Goal: Task Accomplishment & Management: Use online tool/utility

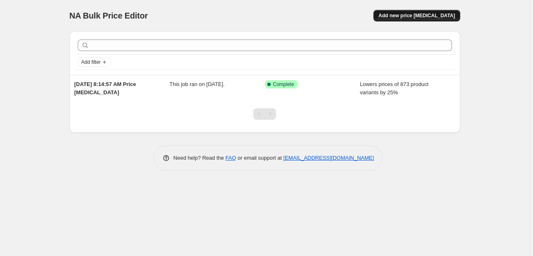
click at [413, 15] on span "Add new price [MEDICAL_DATA]" at bounding box center [417, 15] width 77 height 7
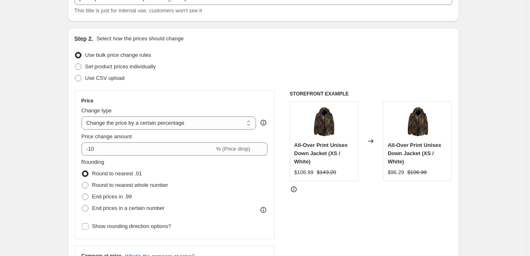
scroll to position [66, 0]
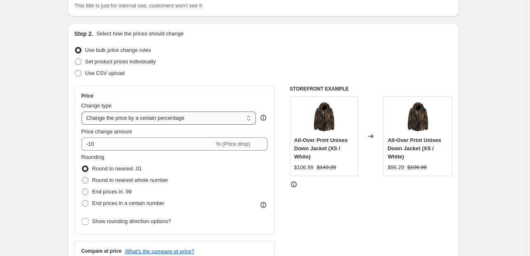
click at [177, 120] on select "Change the price to a certain amount Change the price by a certain amount Chang…" at bounding box center [168, 118] width 175 height 13
select select "ecap"
click at [83, 112] on select "Change the price to a certain amount Change the price by a certain amount Chang…" at bounding box center [168, 118] width 175 height 13
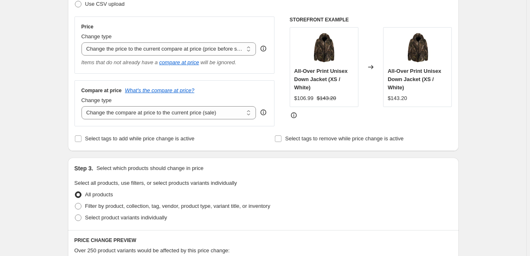
scroll to position [132, 0]
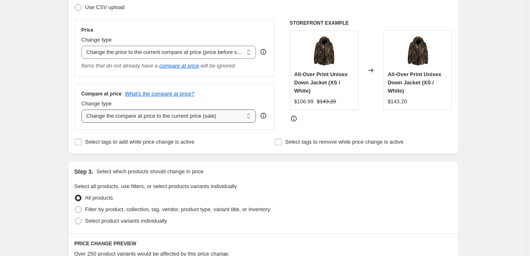
click at [205, 118] on select "Change the compare at price to the current price (sale) Change the compare at p…" at bounding box center [168, 115] width 175 height 13
select select "percentage"
click at [83, 110] on select "Change the compare at price to the current price (sale) Change the compare at p…" at bounding box center [168, 115] width 175 height 13
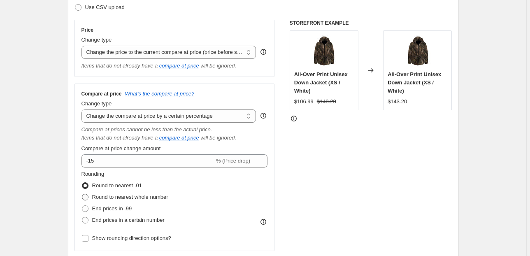
scroll to position [198, 0]
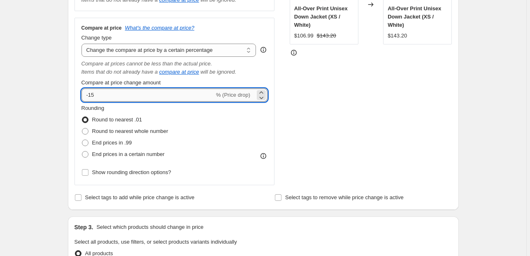
click at [96, 94] on input "-15" at bounding box center [147, 94] width 133 height 13
type input "-1"
type input "-25"
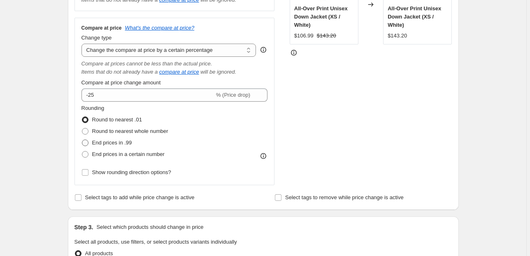
click at [86, 144] on span at bounding box center [85, 142] width 7 height 7
click at [82, 140] on input "End prices in .99" at bounding box center [82, 139] width 0 height 0
radio input "true"
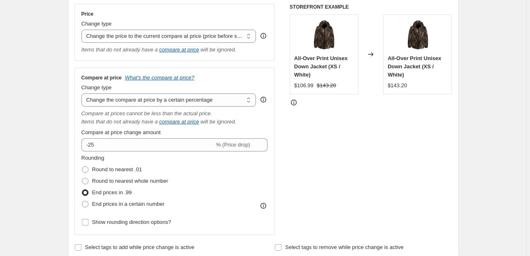
scroll to position [132, 0]
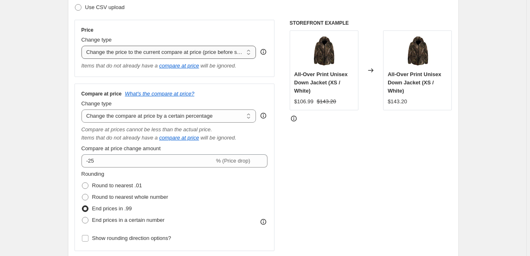
click at [172, 51] on select "Change the price to a certain amount Change the price by a certain amount Chang…" at bounding box center [168, 52] width 175 height 13
select select "percentage"
click at [83, 46] on select "Change the price to a certain amount Change the price by a certain amount Chang…" at bounding box center [168, 52] width 175 height 13
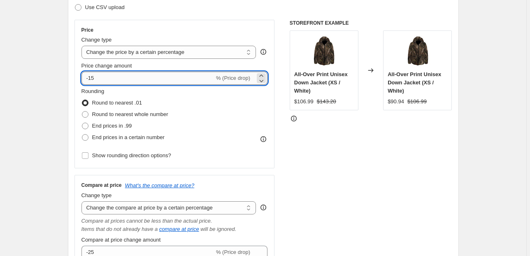
click at [104, 77] on input "-15" at bounding box center [147, 78] width 133 height 13
type input "-1"
type input "-25"
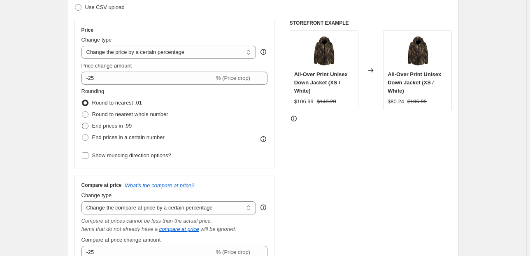
click at [85, 125] on span at bounding box center [85, 126] width 7 height 7
click at [82, 123] on input "End prices in .99" at bounding box center [82, 123] width 0 height 0
radio input "true"
click at [207, 50] on select "Change the price to a certain amount Change the price by a certain amount Chang…" at bounding box center [168, 52] width 175 height 13
select select "pc"
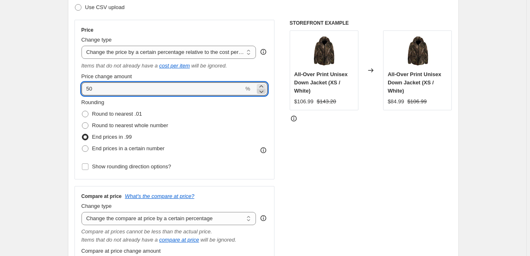
click at [263, 91] on icon at bounding box center [261, 91] width 8 height 8
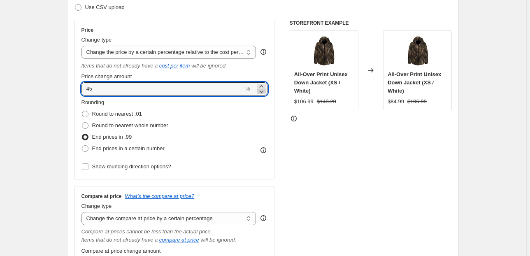
click at [263, 91] on icon at bounding box center [261, 91] width 8 height 8
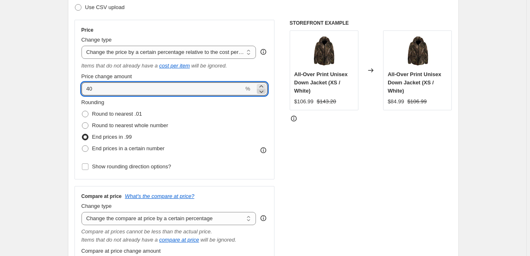
click at [263, 91] on icon at bounding box center [261, 91] width 8 height 8
drag, startPoint x: 97, startPoint y: 89, endPoint x: 72, endPoint y: 94, distance: 25.3
click at [72, 94] on div "Step 2. Select how the prices should change Use bulk price change rules Set pro…" at bounding box center [263, 167] width 391 height 421
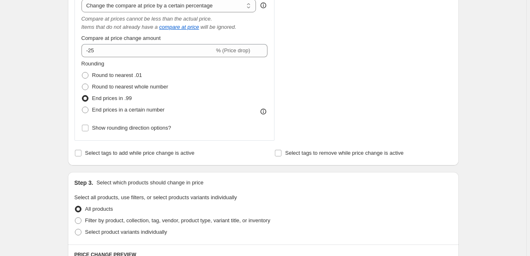
scroll to position [329, 0]
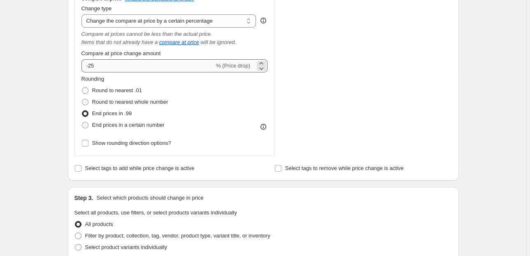
type input "20"
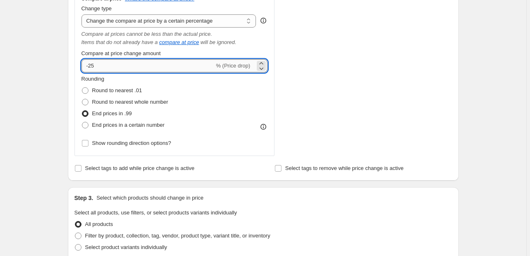
click at [97, 67] on input "-25" at bounding box center [147, 65] width 133 height 13
type input "-2"
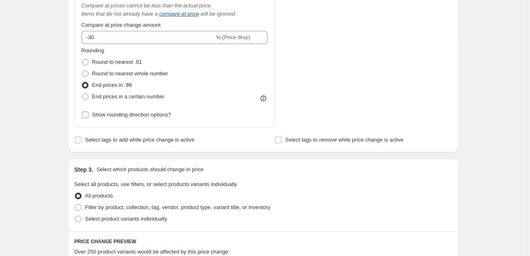
scroll to position [296, 0]
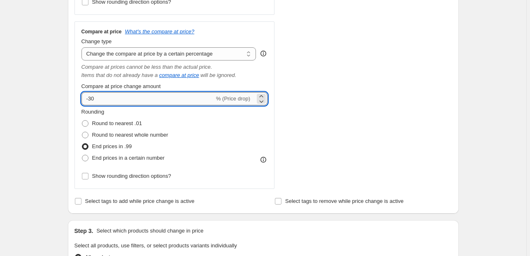
click at [105, 101] on input "-30" at bounding box center [147, 98] width 133 height 13
type input "-3"
type input "-15"
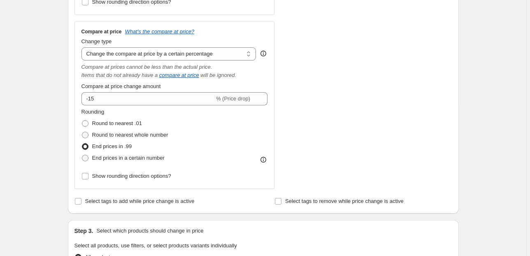
click at [323, 128] on div "STOREFRONT EXAMPLE All-Over Print Unisex Down Jacket (XS / White) $106.99 $143.…" at bounding box center [371, 22] width 163 height 334
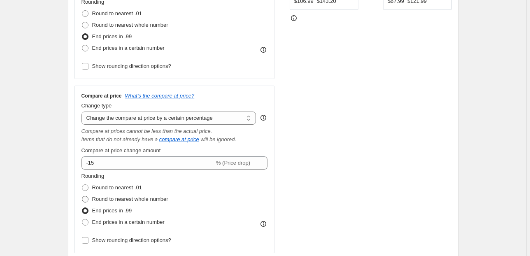
scroll to position [230, 0]
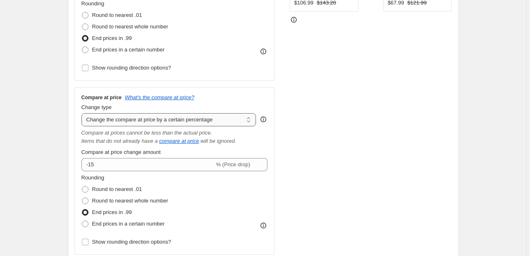
click at [177, 123] on select "Change the compare at price to the current price (sale) Change the compare at p…" at bounding box center [168, 119] width 175 height 13
select select "pp"
click at [83, 114] on select "Change the compare at price to the current price (sale) Change the compare at p…" at bounding box center [168, 119] width 175 height 13
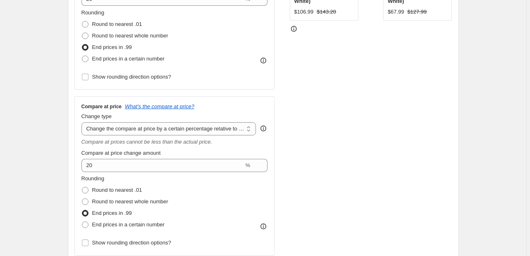
scroll to position [198, 0]
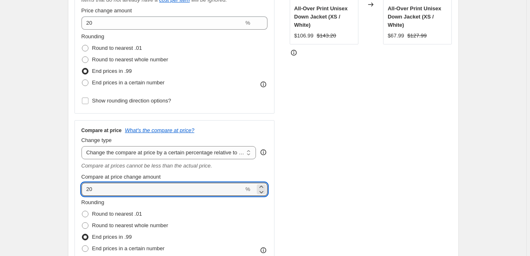
drag, startPoint x: 100, startPoint y: 191, endPoint x: 62, endPoint y: 189, distance: 38.3
click at [262, 186] on icon at bounding box center [261, 187] width 8 height 8
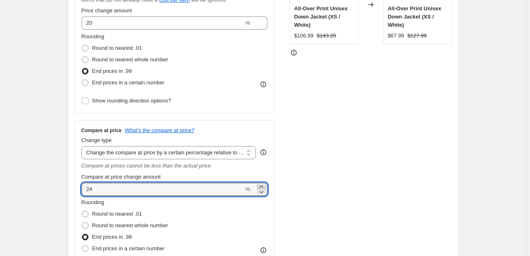
click at [262, 186] on icon at bounding box center [261, 187] width 8 height 8
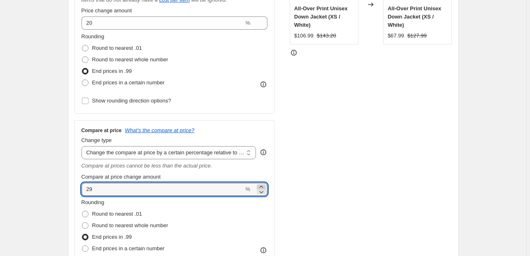
click at [262, 186] on icon at bounding box center [261, 187] width 8 height 8
type input "30"
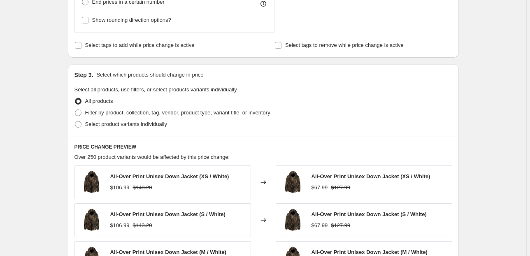
scroll to position [461, 0]
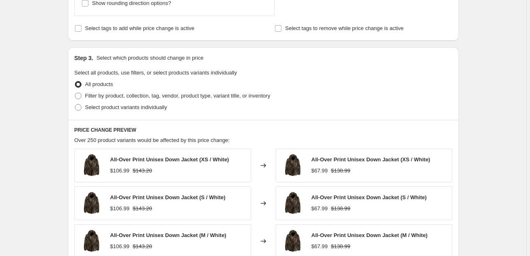
click at [332, 100] on div "Filter by product, collection, tag, vendor, product type, variant title, or inv…" at bounding box center [263, 96] width 378 height 12
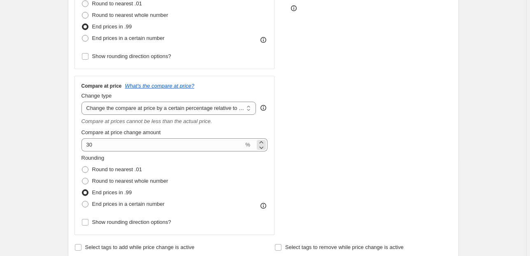
scroll to position [230, 0]
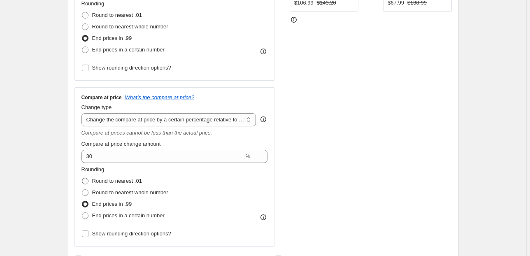
click at [86, 182] on span at bounding box center [85, 181] width 7 height 7
click at [82, 178] on input "Round to nearest .01" at bounding box center [82, 178] width 0 height 0
radio input "true"
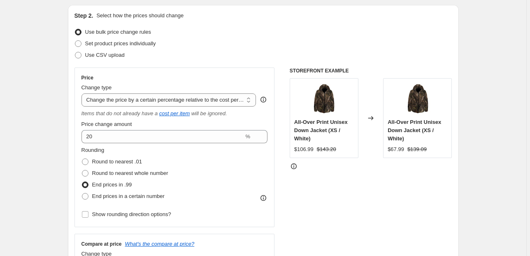
scroll to position [132, 0]
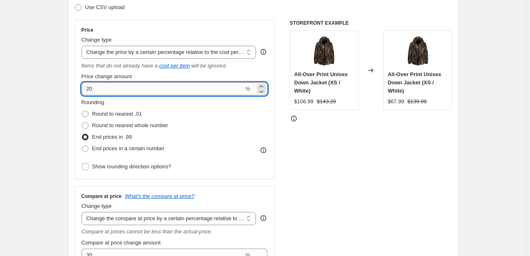
click at [88, 89] on input "20" at bounding box center [162, 88] width 163 height 13
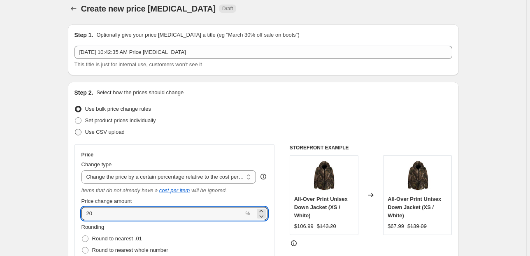
scroll to position [0, 0]
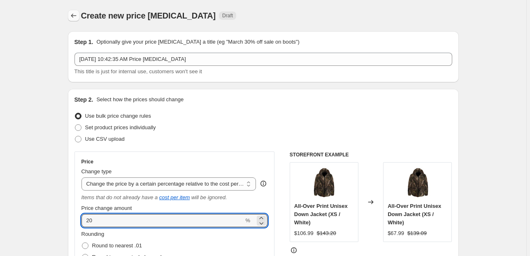
click at [75, 15] on icon "Price change jobs" at bounding box center [74, 16] width 8 height 8
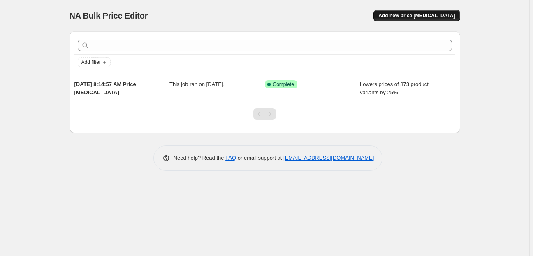
click at [414, 15] on span "Add new price [MEDICAL_DATA]" at bounding box center [417, 15] width 77 height 7
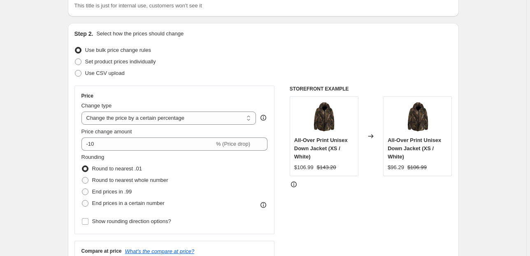
scroll to position [132, 0]
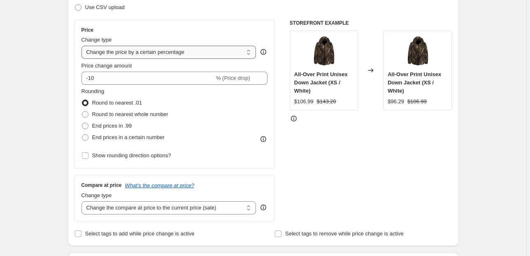
click at [216, 50] on select "Change the price to a certain amount Change the price by a certain amount Chang…" at bounding box center [168, 52] width 175 height 13
select select "pcap"
click at [83, 46] on select "Change the price to a certain amount Change the price by a certain amount Chang…" at bounding box center [168, 52] width 175 height 13
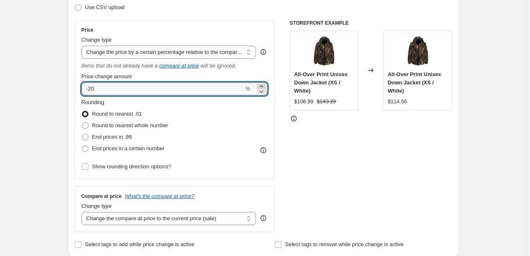
click at [262, 86] on icon at bounding box center [261, 86] width 4 height 2
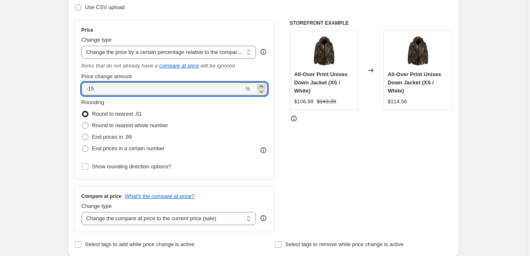
click at [262, 86] on icon at bounding box center [261, 86] width 4 height 2
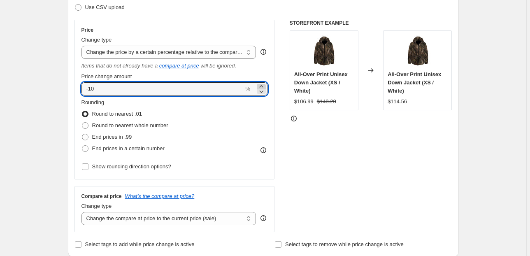
click at [262, 86] on icon at bounding box center [261, 86] width 4 height 2
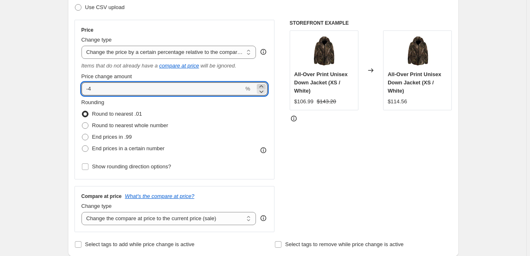
click at [262, 86] on icon at bounding box center [261, 86] width 4 height 2
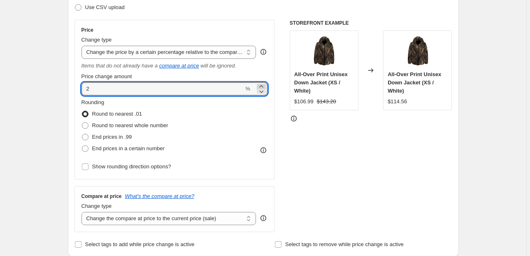
click at [262, 86] on icon at bounding box center [261, 86] width 4 height 2
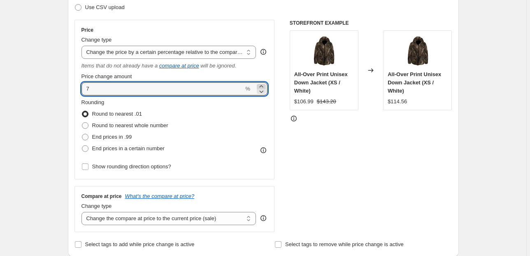
click at [262, 86] on icon at bounding box center [261, 86] width 4 height 2
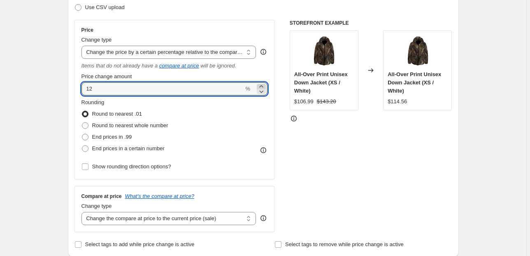
click at [262, 86] on icon at bounding box center [261, 86] width 4 height 2
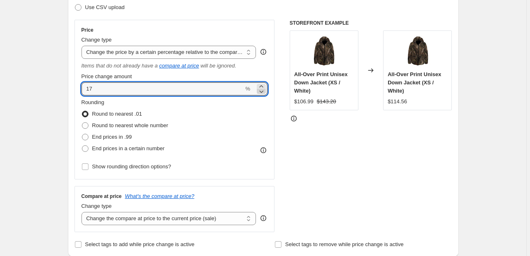
click at [263, 90] on icon at bounding box center [261, 91] width 8 height 8
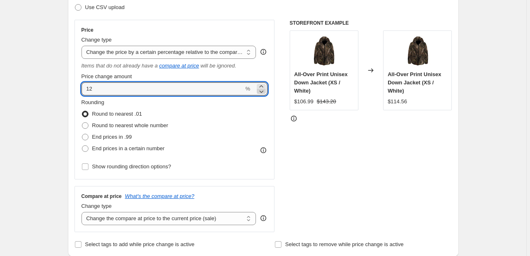
click at [263, 90] on icon at bounding box center [261, 91] width 8 height 8
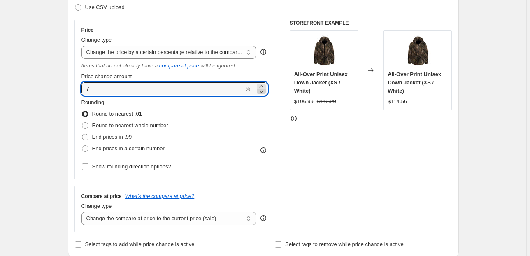
click at [263, 90] on icon at bounding box center [261, 91] width 8 height 8
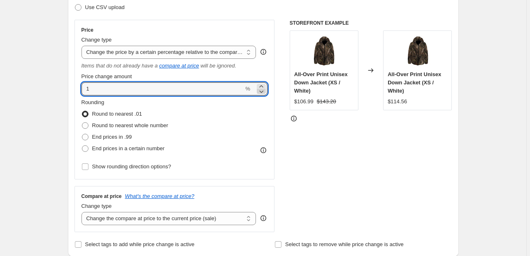
click at [263, 90] on icon at bounding box center [261, 91] width 8 height 8
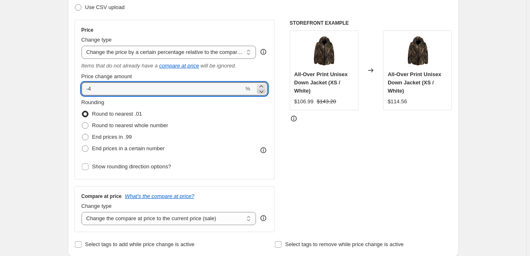
click at [263, 90] on icon at bounding box center [261, 91] width 8 height 8
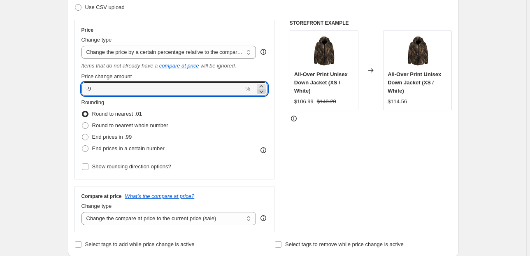
click at [263, 90] on icon at bounding box center [261, 91] width 8 height 8
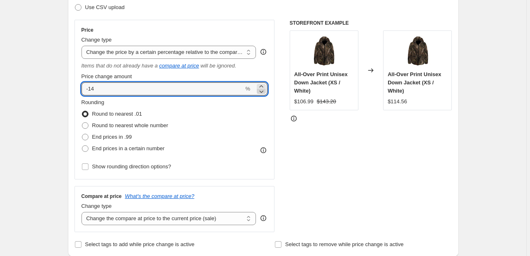
click at [263, 90] on icon at bounding box center [261, 91] width 8 height 8
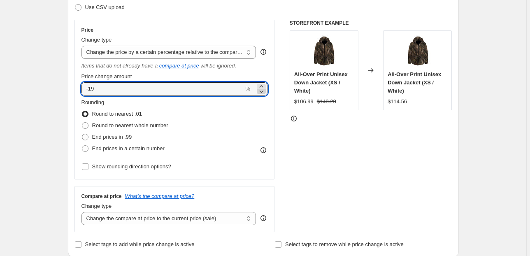
click at [263, 90] on icon at bounding box center [261, 91] width 8 height 8
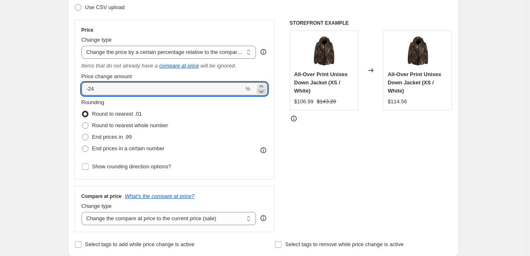
click at [263, 90] on icon at bounding box center [261, 91] width 8 height 8
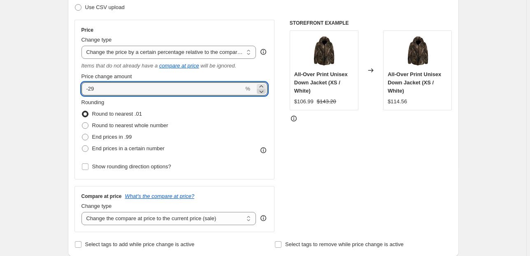
click at [263, 90] on icon at bounding box center [261, 91] width 8 height 8
type input "-30"
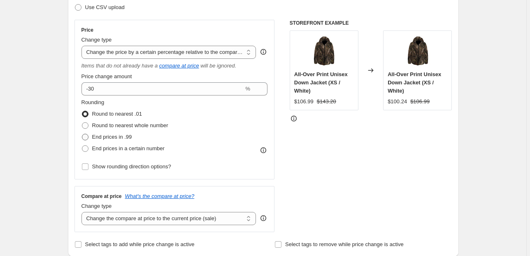
click at [88, 137] on span at bounding box center [85, 137] width 7 height 7
click at [82, 134] on input "End prices in .99" at bounding box center [82, 134] width 0 height 0
radio input "true"
click at [230, 55] on select "Change the price to a certain amount Change the price by a certain amount Chang…" at bounding box center [168, 52] width 175 height 13
select select "ecap"
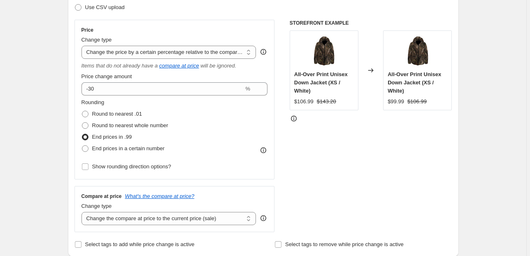
click at [83, 46] on select "Change the price to a certain amount Change the price by a certain amount Chang…" at bounding box center [168, 52] width 175 height 13
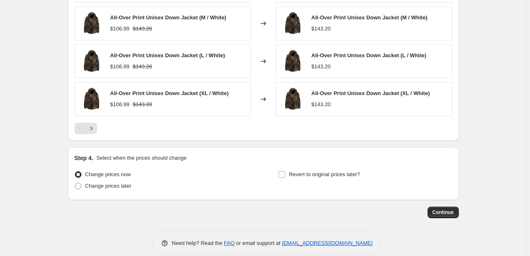
scroll to position [474, 0]
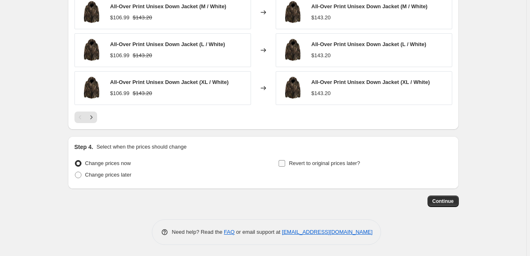
click at [282, 160] on input "Revert to original prices later?" at bounding box center [282, 163] width 7 height 7
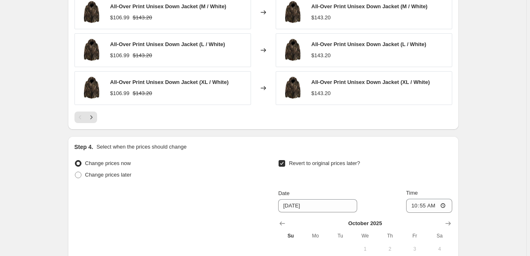
click at [285, 161] on input "Revert to original prices later?" at bounding box center [282, 163] width 7 height 7
checkbox input "false"
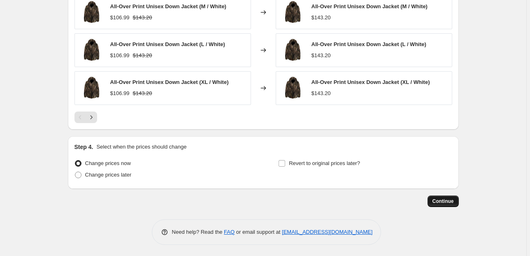
click at [448, 200] on span "Continue" at bounding box center [442, 201] width 21 height 7
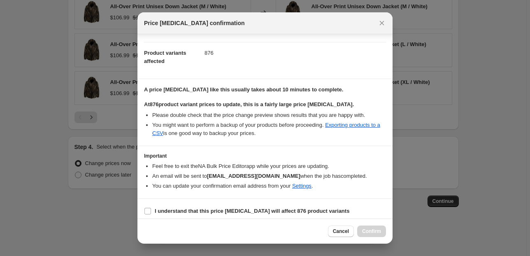
scroll to position [84, 0]
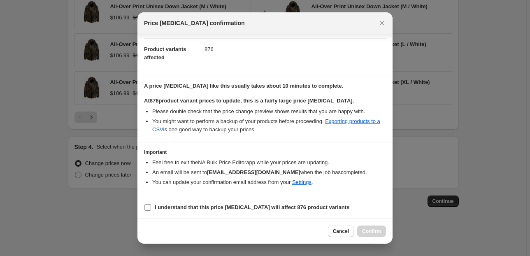
click at [150, 206] on input "I understand that this price [MEDICAL_DATA] will affect 876 product variants" at bounding box center [147, 207] width 7 height 7
checkbox input "true"
click at [372, 230] on span "Confirm" at bounding box center [371, 231] width 19 height 7
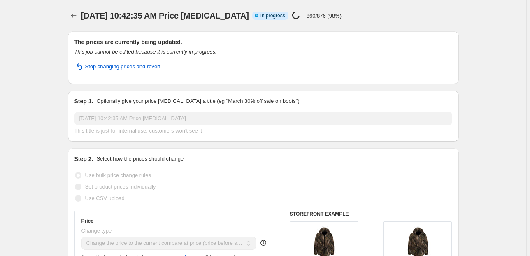
select select "ecap"
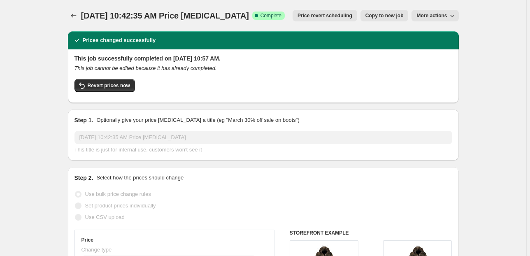
click at [442, 16] on span "More actions" at bounding box center [431, 15] width 30 height 7
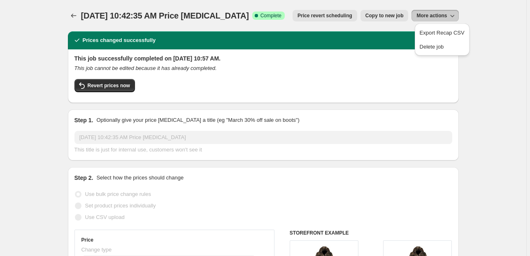
click at [381, 16] on span "Copy to new job" at bounding box center [384, 15] width 38 height 7
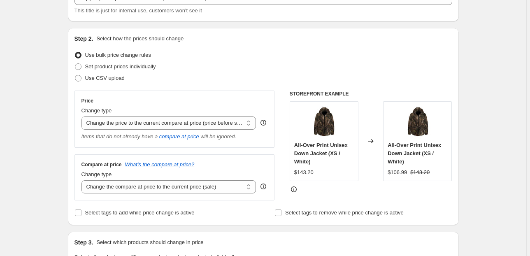
scroll to position [66, 0]
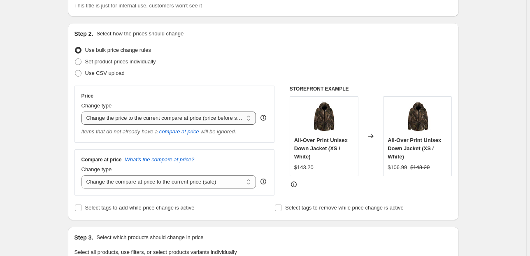
click at [209, 120] on select "Change the price to a certain amount Change the price by a certain amount Chang…" at bounding box center [168, 118] width 175 height 13
select select "percentage"
click at [83, 112] on select "Change the price to a certain amount Change the price by a certain amount Chang…" at bounding box center [168, 118] width 175 height 13
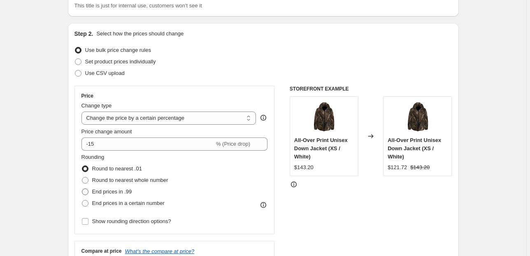
click at [87, 190] on span at bounding box center [85, 191] width 7 height 7
click at [82, 189] on input "End prices in .99" at bounding box center [82, 188] width 0 height 0
radio input "true"
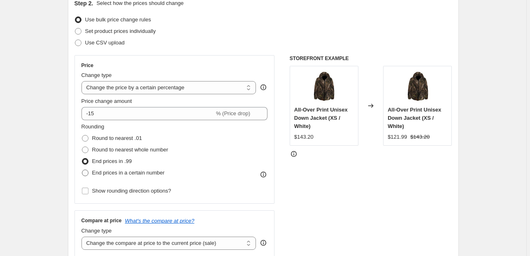
scroll to position [165, 0]
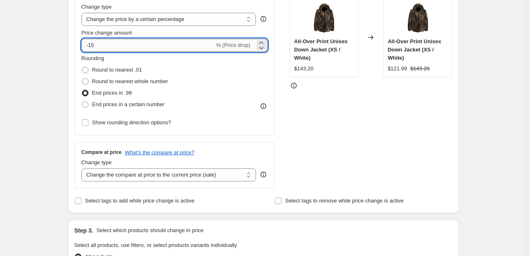
click at [95, 48] on input "-15" at bounding box center [147, 45] width 133 height 13
type input "-1"
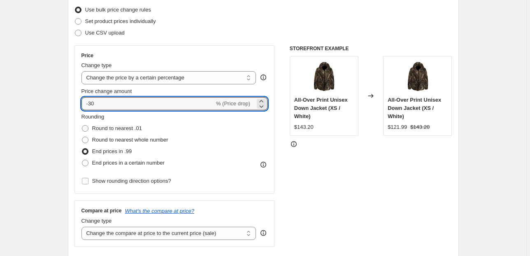
scroll to position [99, 0]
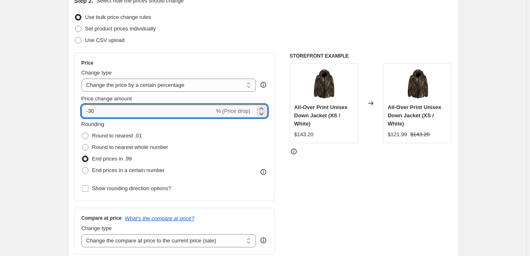
click at [312, 197] on div "STOREFRONT EXAMPLE All-Over Print Unisex Down Jacket (XS / White) $143.20 Chang…" at bounding box center [371, 154] width 163 height 202
click at [132, 115] on input "-30" at bounding box center [147, 111] width 133 height 13
type input "-3"
click at [324, 179] on div "STOREFRONT EXAMPLE All-Over Print Unisex Down Jacket (XS / White) $143.20 Chang…" at bounding box center [371, 154] width 163 height 202
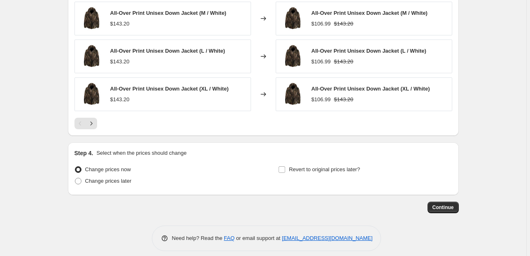
scroll to position [560, 0]
click at [91, 122] on icon "Next" at bounding box center [91, 123] width 8 height 8
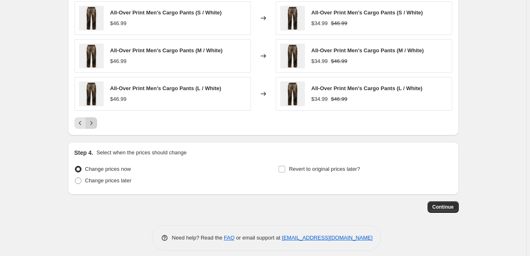
click at [91, 122] on icon "Next" at bounding box center [91, 123] width 8 height 8
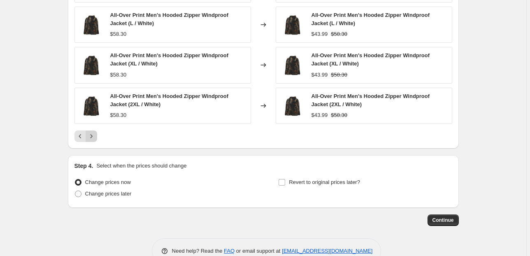
click at [91, 122] on div "All-Over Print Men's Hooded Zipper Windproof Jacket (2XL / White) $58.30" at bounding box center [162, 106] width 177 height 36
click at [95, 136] on icon "Next" at bounding box center [91, 136] width 8 height 8
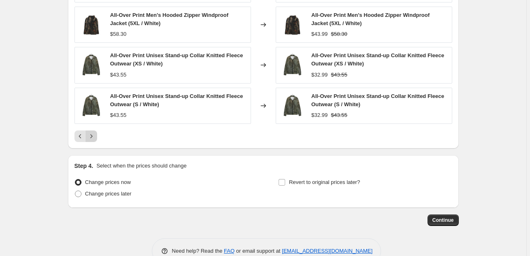
click at [95, 136] on icon "Next" at bounding box center [91, 136] width 8 height 8
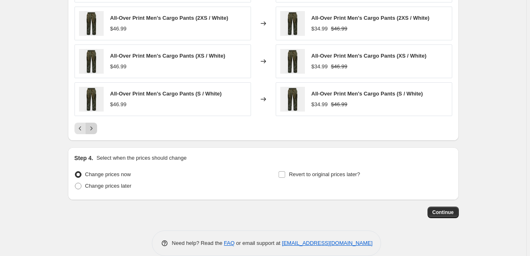
click at [95, 130] on icon "Next" at bounding box center [91, 128] width 8 height 8
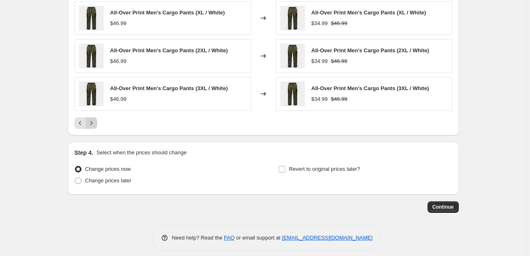
click at [92, 124] on icon "Next" at bounding box center [91, 123] width 8 height 8
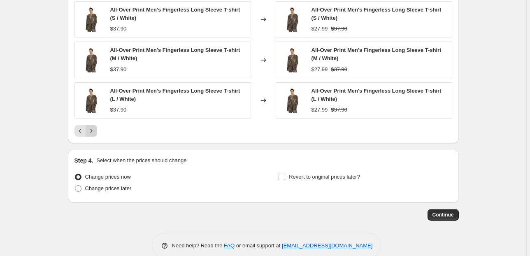
click at [92, 125] on button "Next" at bounding box center [92, 131] width 12 height 12
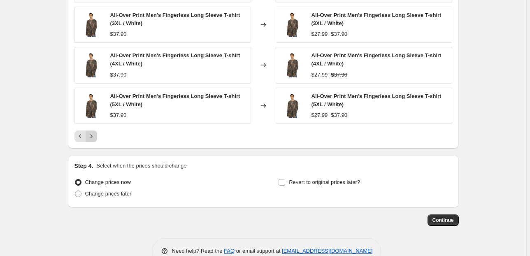
click at [95, 137] on icon "Next" at bounding box center [91, 136] width 8 height 8
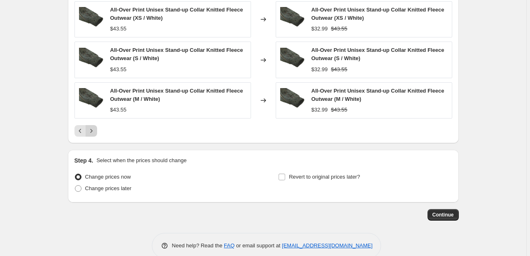
click at [93, 132] on icon "Next" at bounding box center [91, 131] width 8 height 8
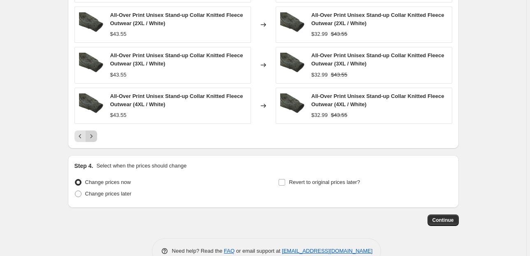
click at [93, 133] on icon "Next" at bounding box center [91, 136] width 8 height 8
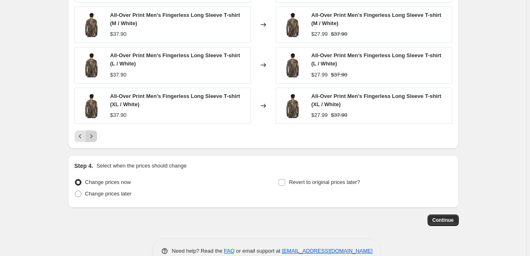
click at [93, 133] on icon "Next" at bounding box center [91, 136] width 8 height 8
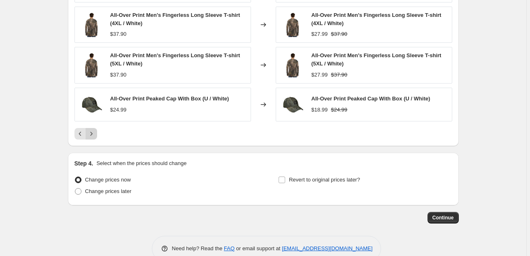
click at [92, 133] on icon "Next" at bounding box center [91, 134] width 2 height 4
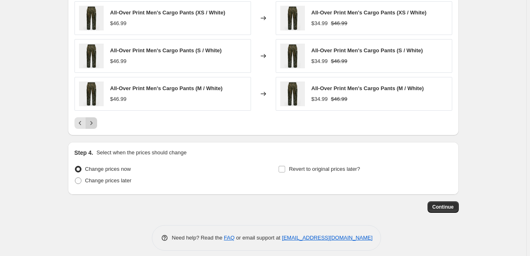
click at [92, 121] on icon "Next" at bounding box center [91, 123] width 8 height 8
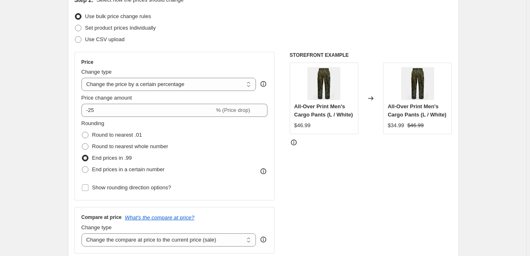
scroll to position [66, 0]
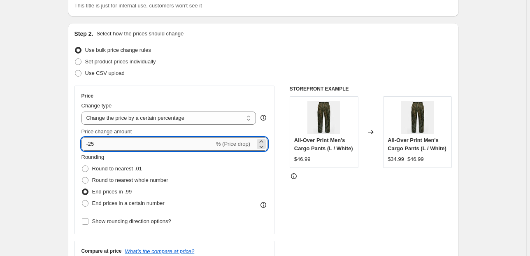
click at [94, 143] on input "-25" at bounding box center [147, 143] width 133 height 13
click at [386, 201] on div "STOREFRONT EXAMPLE All-Over Print Men's Cargo Pants (L / White) $46.99 Changed …" at bounding box center [371, 187] width 163 height 202
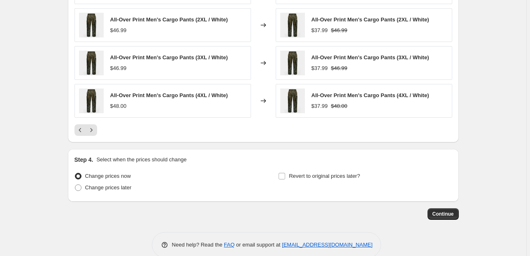
scroll to position [566, 0]
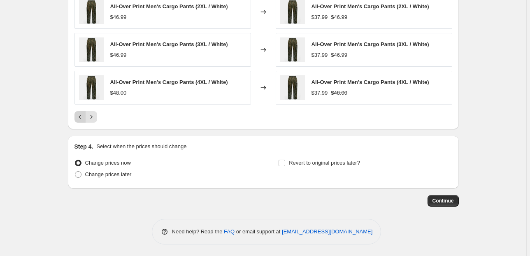
click at [81, 117] on icon "Previous" at bounding box center [80, 117] width 2 height 4
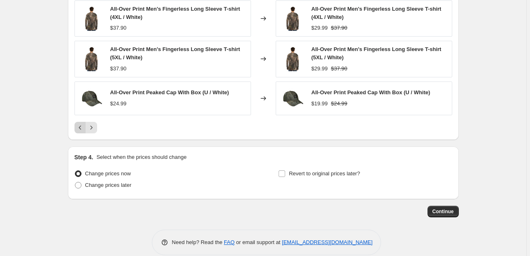
click at [81, 117] on div "All-Over Print Men's Fingerless Long Sleeve T-shirt (2XL / White) $37.90 Change…" at bounding box center [263, 26] width 378 height 214
click at [83, 127] on icon "Previous" at bounding box center [80, 127] width 8 height 8
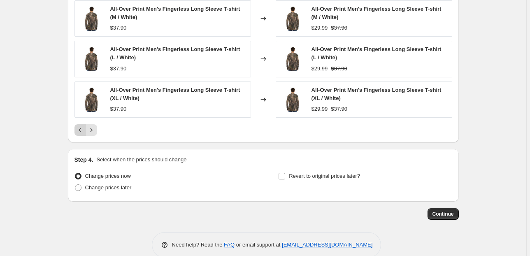
click at [81, 130] on icon "Previous" at bounding box center [80, 130] width 2 height 4
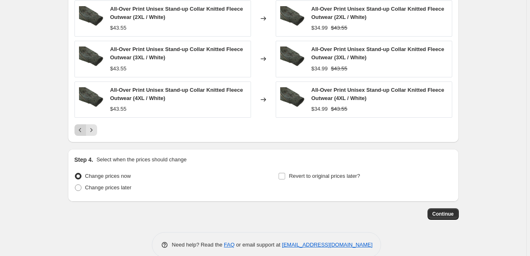
click at [81, 130] on icon "Previous" at bounding box center [80, 130] width 2 height 4
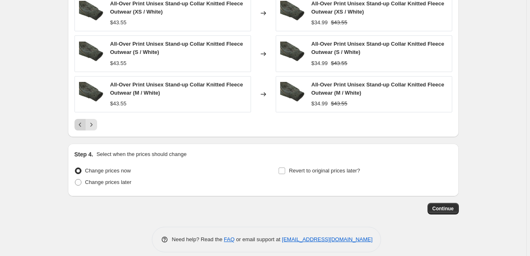
click at [81, 130] on div "PRICE CHANGE PREVIEW Over 250 product variants would be affected by this price …" at bounding box center [263, 14] width 391 height 246
click at [82, 126] on icon "Previous" at bounding box center [80, 125] width 8 height 8
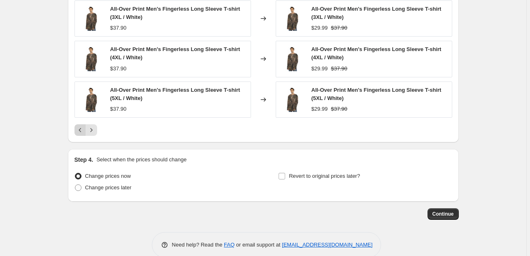
click at [82, 128] on icon "Previous" at bounding box center [80, 130] width 8 height 8
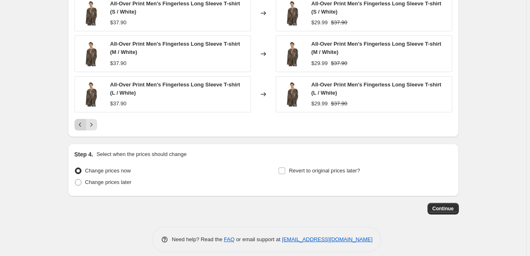
click at [82, 128] on icon "Previous" at bounding box center [80, 125] width 8 height 8
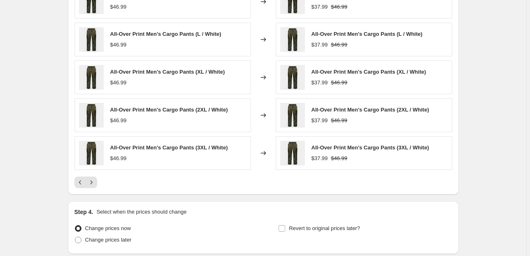
scroll to position [500, 0]
click at [79, 184] on icon "Previous" at bounding box center [80, 183] width 8 height 8
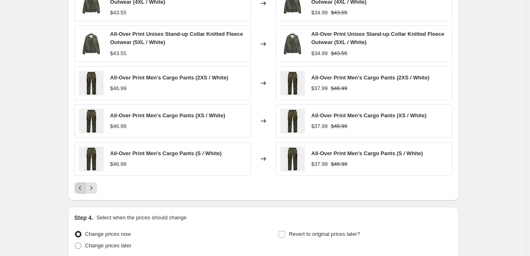
click at [79, 184] on icon "Previous" at bounding box center [80, 188] width 8 height 8
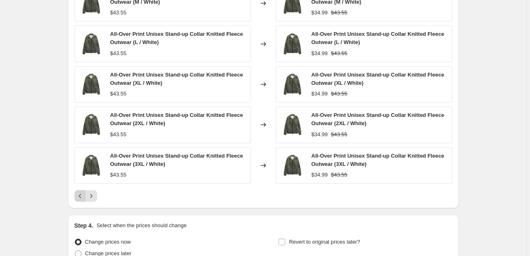
click at [81, 196] on icon "Previous" at bounding box center [80, 196] width 8 height 8
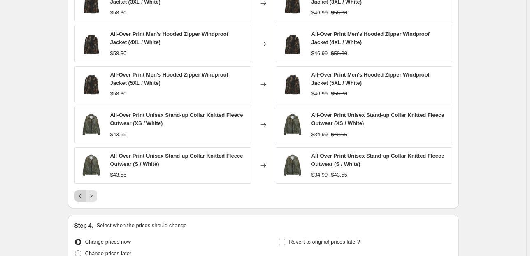
click at [81, 196] on icon "Previous" at bounding box center [80, 196] width 8 height 8
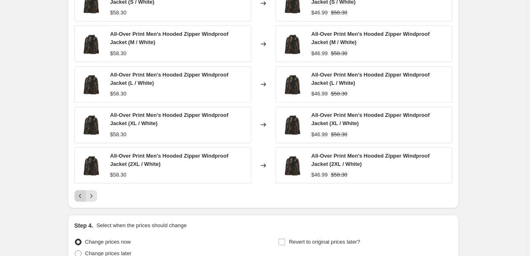
click at [81, 196] on icon "Previous" at bounding box center [80, 196] width 8 height 8
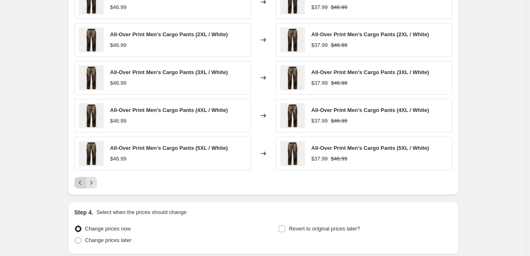
click at [81, 184] on icon "Previous" at bounding box center [80, 183] width 8 height 8
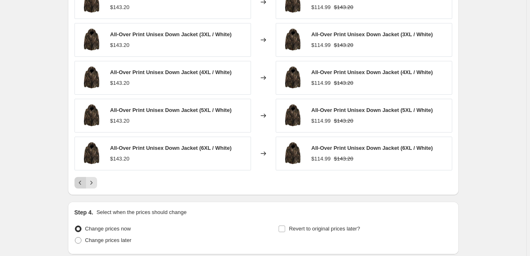
click at [81, 184] on icon "Previous" at bounding box center [80, 183] width 8 height 8
click at [92, 181] on icon "Next" at bounding box center [91, 183] width 8 height 8
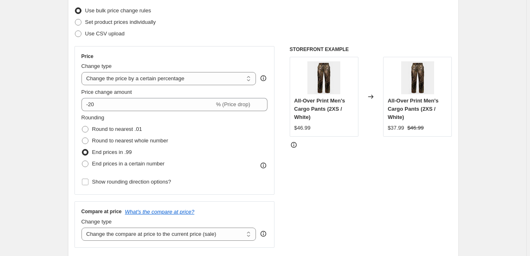
scroll to position [105, 0]
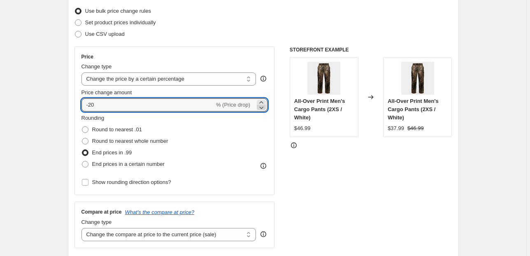
click at [262, 107] on icon at bounding box center [262, 108] width 4 height 2
click at [263, 101] on icon at bounding box center [261, 102] width 4 height 2
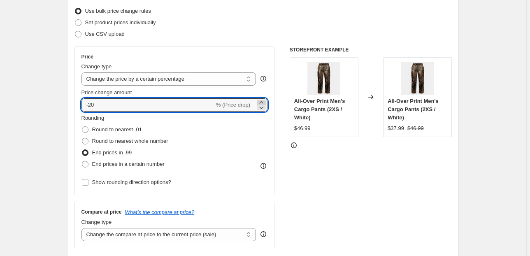
click at [263, 101] on icon at bounding box center [261, 102] width 4 height 2
click at [321, 179] on div "STOREFRONT EXAMPLE All-Over Print Men's Cargo Pants (2XS / White) $46.99 Change…" at bounding box center [371, 147] width 163 height 202
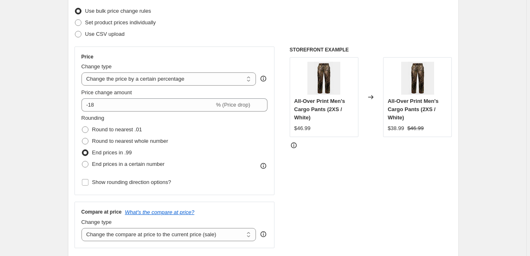
click at [336, 172] on div "STOREFRONT EXAMPLE All-Over Print Men's Cargo Pants (2XS / White) $46.99 Change…" at bounding box center [371, 147] width 163 height 202
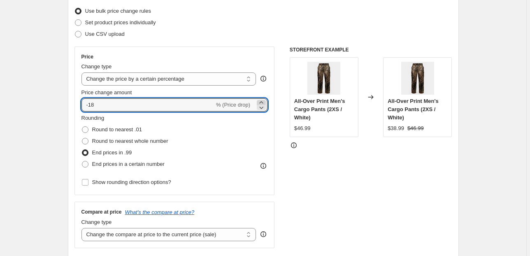
click at [265, 102] on icon at bounding box center [261, 102] width 8 height 8
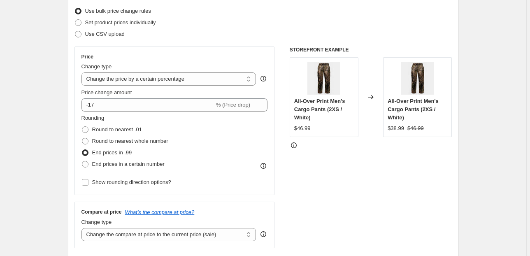
click at [325, 176] on div "STOREFRONT EXAMPLE All-Over Print Men's Cargo Pants (2XS / White) $46.99 Change…" at bounding box center [371, 147] width 163 height 202
click at [214, 149] on div "Rounding Round to nearest .01 Round to nearest whole number End prices in .99 E…" at bounding box center [174, 142] width 186 height 56
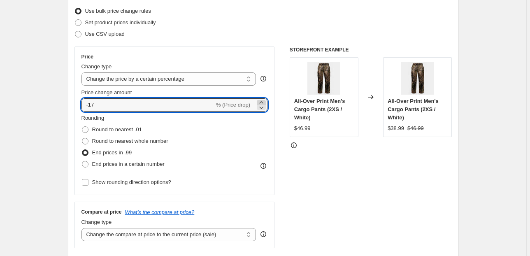
click at [263, 102] on icon at bounding box center [261, 102] width 4 height 2
click at [332, 179] on div "STOREFRONT EXAMPLE All-Over Print Men's Cargo Pants (2XS / White) $46.99 Change…" at bounding box center [371, 147] width 163 height 202
click at [262, 108] on icon at bounding box center [262, 108] width 4 height 2
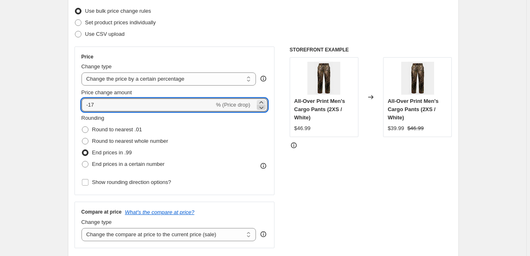
click at [262, 108] on icon at bounding box center [262, 108] width 4 height 2
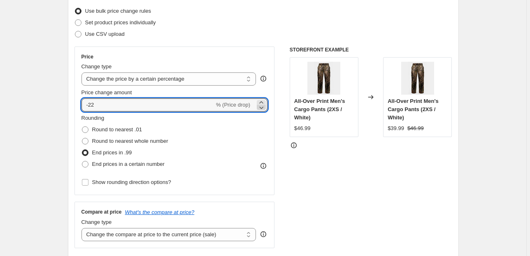
click at [262, 108] on icon at bounding box center [262, 108] width 4 height 2
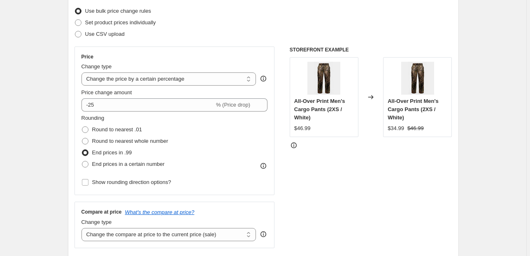
click at [353, 160] on div "STOREFRONT EXAMPLE All-Over Print Men's Cargo Pants (2XS / White) $46.99 Change…" at bounding box center [371, 147] width 163 height 202
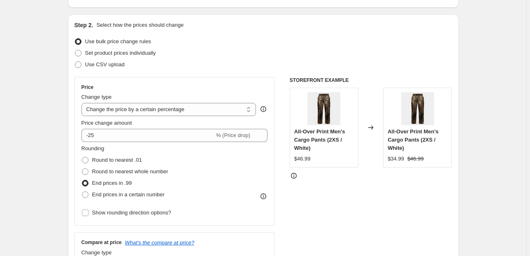
scroll to position [72, 0]
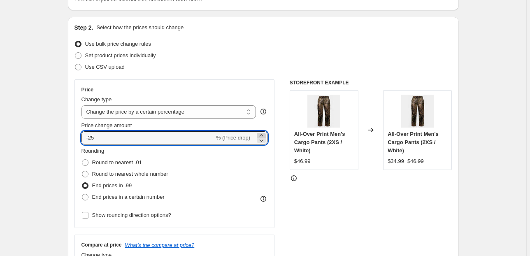
click at [261, 133] on icon at bounding box center [261, 135] width 8 height 8
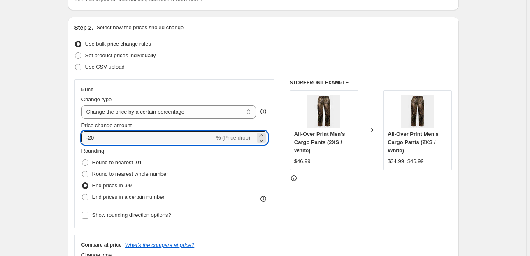
click at [421, 219] on div "STOREFRONT EXAMPLE All-Over Print Men's Cargo Pants (2XS / White) $46.99 Change…" at bounding box center [371, 180] width 163 height 202
click at [261, 140] on icon at bounding box center [261, 140] width 8 height 8
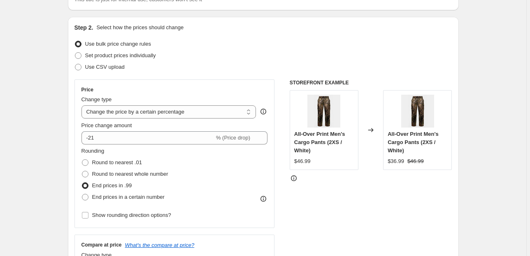
click at [407, 193] on div "STOREFRONT EXAMPLE All-Over Print Men's Cargo Pants (2XS / White) $46.99 Change…" at bounding box center [371, 180] width 163 height 202
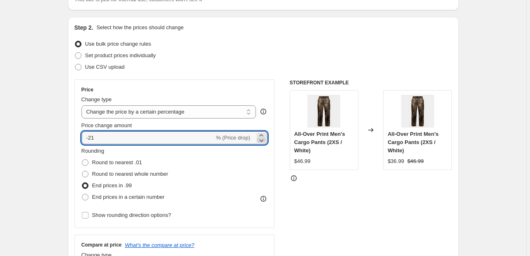
click at [261, 141] on icon at bounding box center [261, 140] width 8 height 8
click at [391, 193] on div "STOREFRONT EXAMPLE All-Over Print Men's Cargo Pants (2XS / White) $46.99 Change…" at bounding box center [371, 180] width 163 height 202
click at [262, 140] on icon at bounding box center [262, 140] width 4 height 2
click at [401, 207] on div "STOREFRONT EXAMPLE All-Over Print Men's Cargo Pants (2XS / White) $46.99 Change…" at bounding box center [371, 180] width 163 height 202
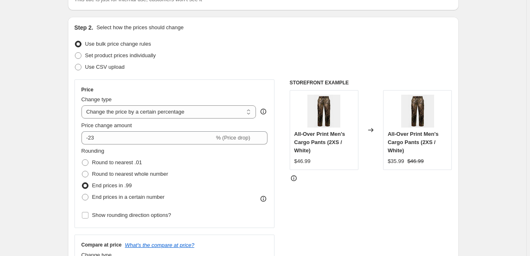
click at [401, 207] on div "STOREFRONT EXAMPLE All-Over Print Men's Cargo Pants (2XS / White) $46.99 Change…" at bounding box center [371, 180] width 163 height 202
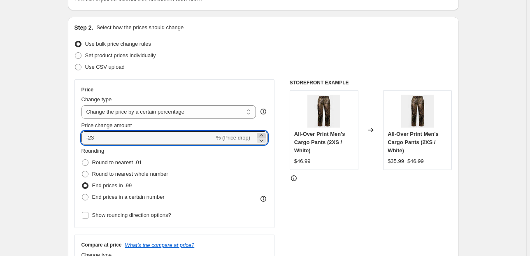
click at [262, 133] on icon at bounding box center [261, 135] width 8 height 8
type input "-20"
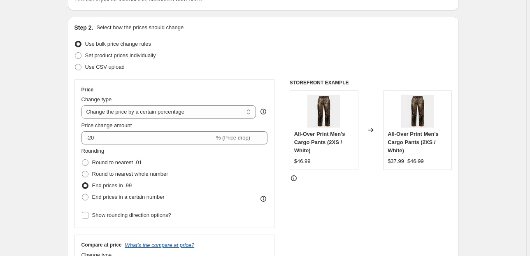
click at [424, 222] on div "STOREFRONT EXAMPLE All-Over Print Men's Cargo Pants (2XS / White) $46.99 Change…" at bounding box center [371, 180] width 163 height 202
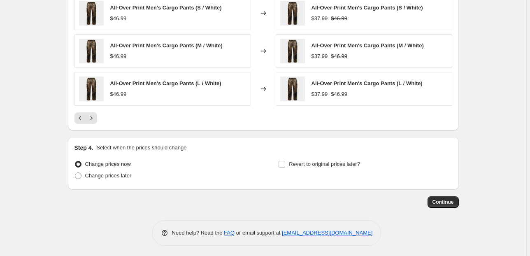
scroll to position [566, 0]
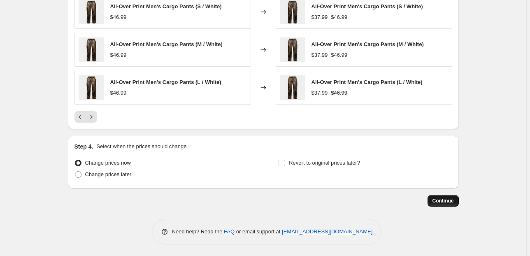
click at [445, 201] on span "Continue" at bounding box center [442, 201] width 21 height 7
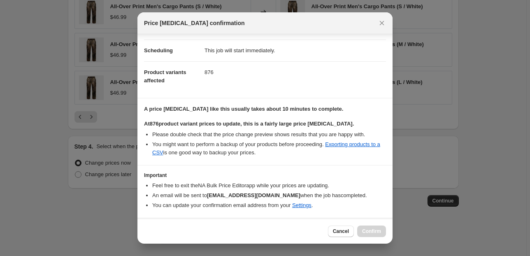
scroll to position [84, 0]
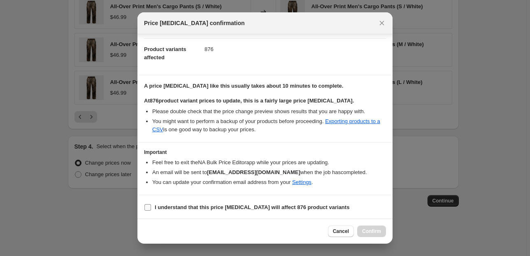
click at [145, 206] on input "I understand that this price [MEDICAL_DATA] will affect 876 product variants" at bounding box center [147, 207] width 7 height 7
checkbox input "true"
click at [376, 232] on span "Confirm" at bounding box center [371, 231] width 19 height 7
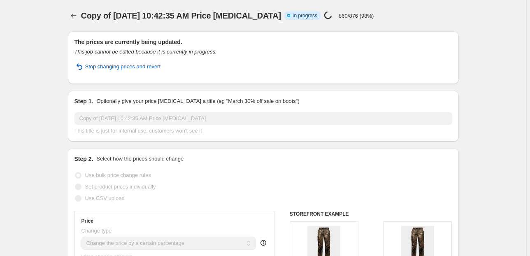
select select "percentage"
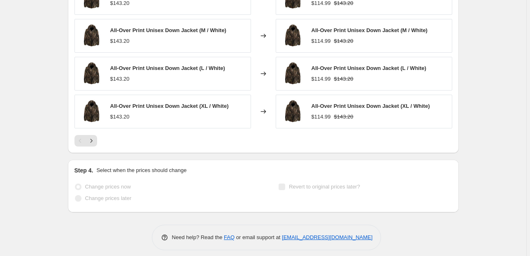
scroll to position [625, 0]
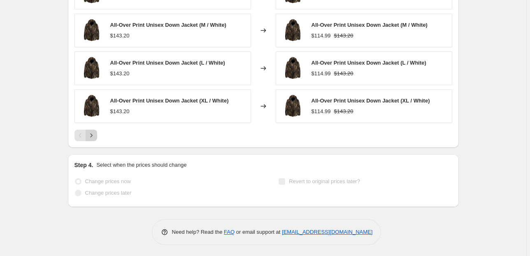
click at [95, 130] on button "Next" at bounding box center [92, 136] width 12 height 12
click at [92, 133] on icon "Next" at bounding box center [91, 135] width 2 height 4
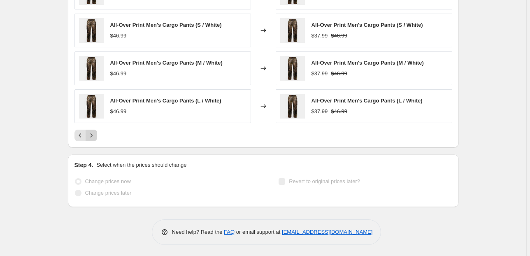
click at [92, 133] on icon "Next" at bounding box center [91, 135] width 2 height 4
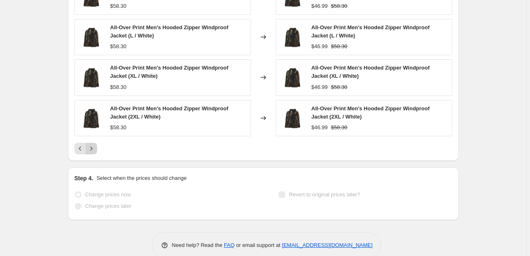
click at [92, 133] on div "All-Over Print Men's Hooded Zipper Windproof Jacket (2XL / White) $58.30" at bounding box center [162, 118] width 177 height 36
click at [93, 143] on button "Next" at bounding box center [92, 149] width 12 height 12
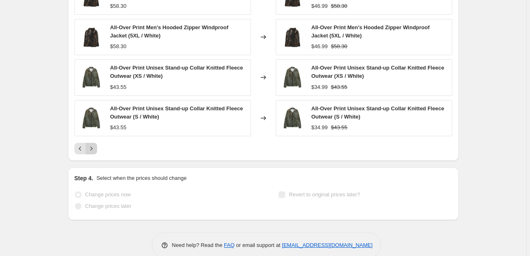
click at [95, 147] on icon "Next" at bounding box center [91, 148] width 8 height 8
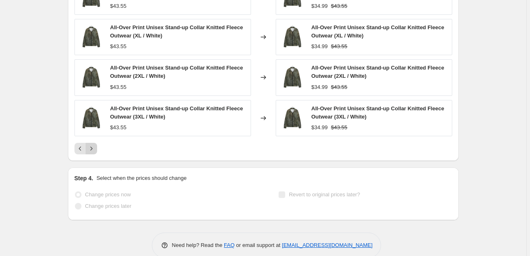
click at [95, 147] on icon "Next" at bounding box center [91, 148] width 8 height 8
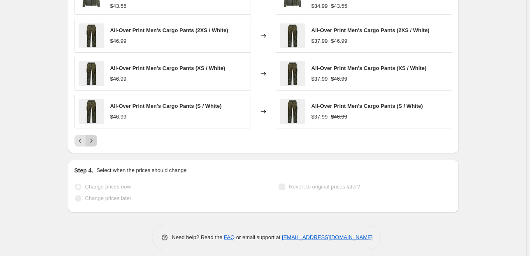
click at [95, 141] on icon "Next" at bounding box center [91, 141] width 8 height 8
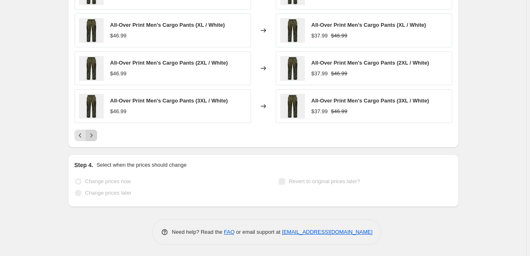
click at [95, 138] on button "Next" at bounding box center [92, 136] width 12 height 12
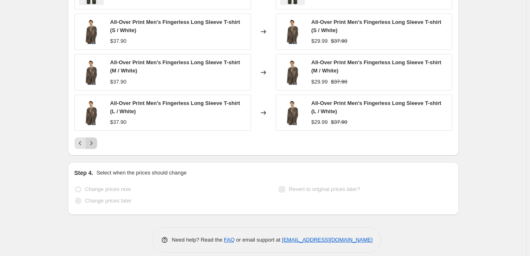
click at [94, 140] on icon "Next" at bounding box center [91, 143] width 8 height 8
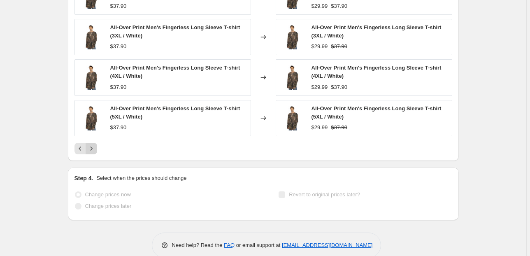
click at [93, 149] on icon "Next" at bounding box center [91, 148] width 8 height 8
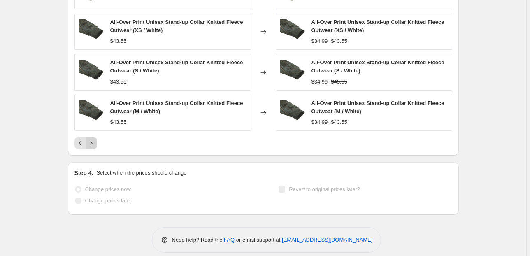
click at [93, 145] on icon "Next" at bounding box center [91, 143] width 8 height 8
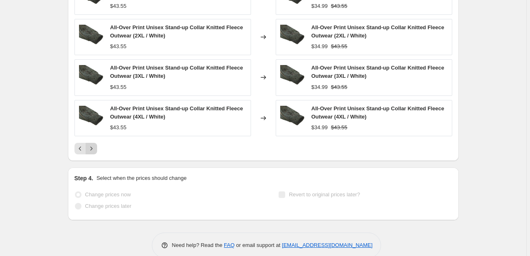
click at [93, 145] on icon "Next" at bounding box center [91, 148] width 8 height 8
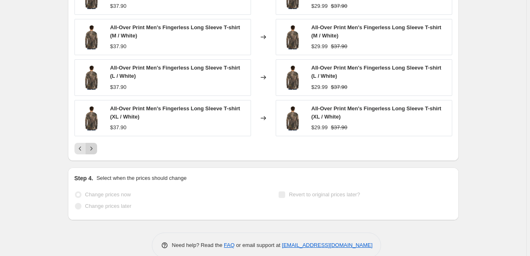
click at [93, 145] on icon "Next" at bounding box center [91, 148] width 8 height 8
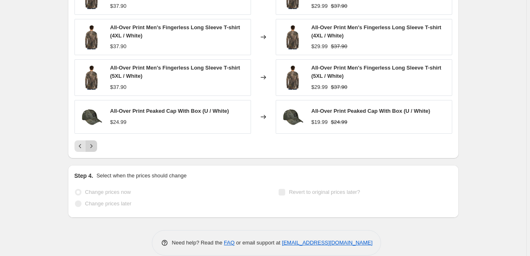
click at [92, 145] on icon "Next" at bounding box center [91, 146] width 2 height 4
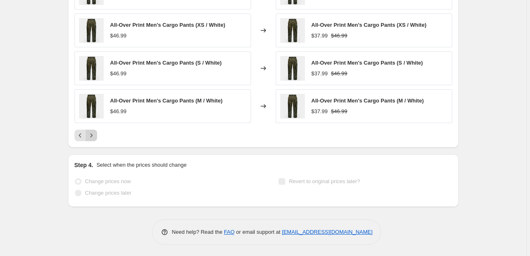
click at [93, 137] on icon "Next" at bounding box center [91, 135] width 8 height 8
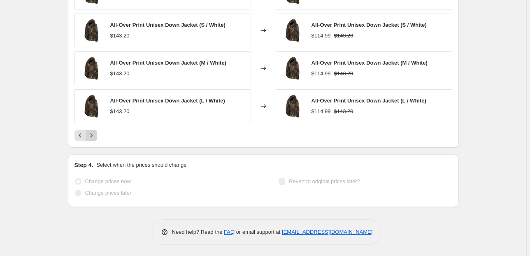
click at [93, 137] on icon "Next" at bounding box center [91, 135] width 8 height 8
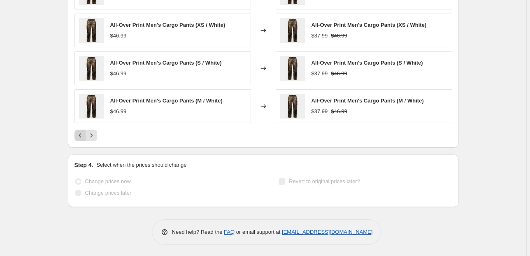
click at [82, 134] on icon "Previous" at bounding box center [80, 135] width 8 height 8
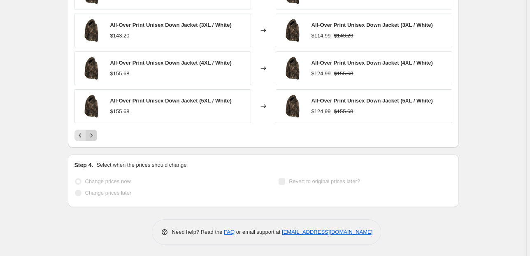
click at [92, 133] on icon "Next" at bounding box center [91, 135] width 2 height 4
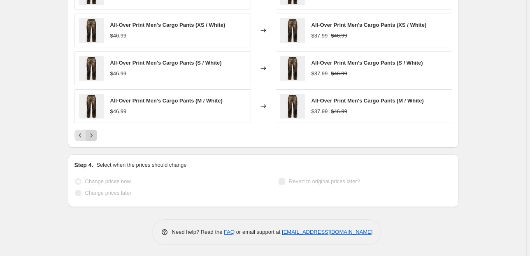
click at [92, 133] on icon "Next" at bounding box center [91, 135] width 2 height 4
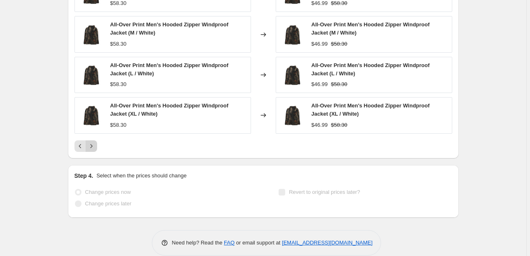
click at [91, 142] on icon "Next" at bounding box center [91, 146] width 8 height 8
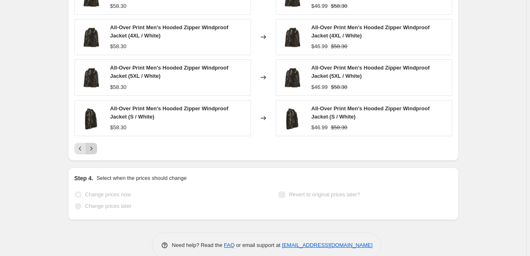
click at [93, 146] on icon "Next" at bounding box center [91, 148] width 8 height 8
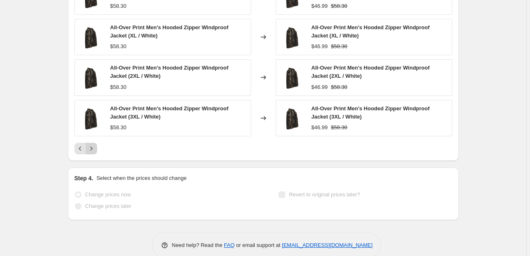
click at [93, 146] on icon "Next" at bounding box center [91, 148] width 8 height 8
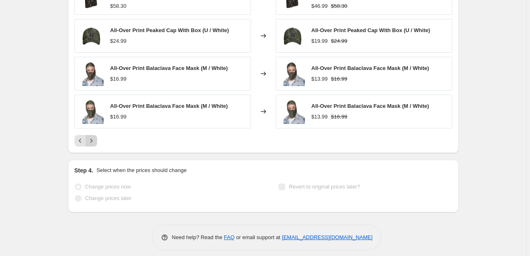
click at [93, 144] on button "Next" at bounding box center [92, 141] width 12 height 12
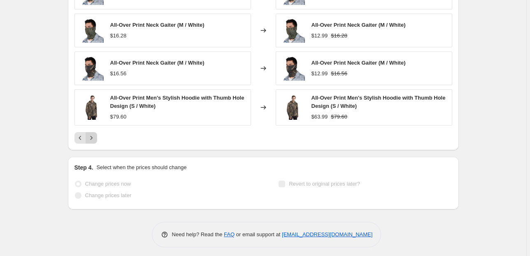
click at [93, 139] on icon "Next" at bounding box center [91, 138] width 8 height 8
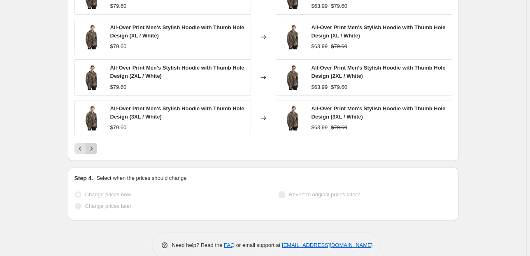
click at [94, 149] on icon "Next" at bounding box center [91, 148] width 8 height 8
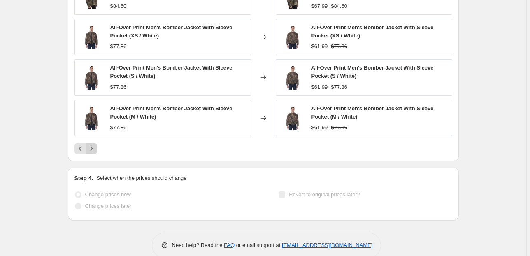
click at [94, 149] on icon "Next" at bounding box center [91, 148] width 8 height 8
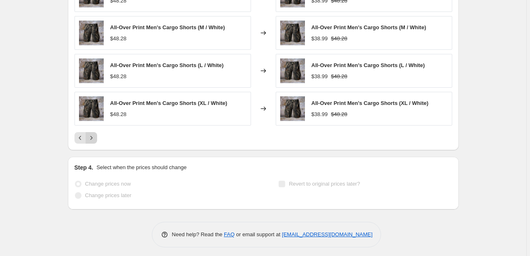
click at [94, 139] on icon "Next" at bounding box center [91, 138] width 8 height 8
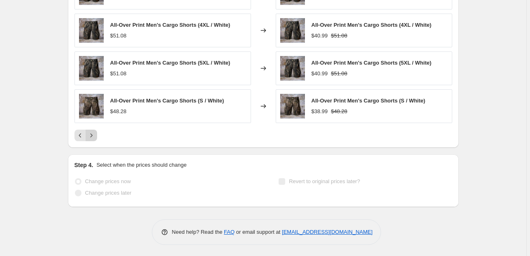
click at [95, 135] on icon "Next" at bounding box center [91, 135] width 8 height 8
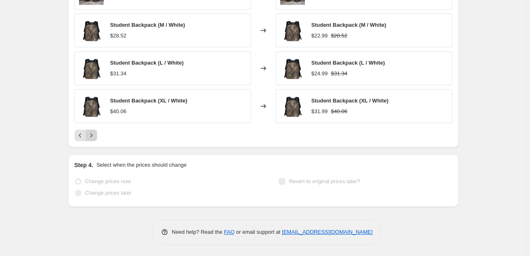
click at [95, 135] on icon "Next" at bounding box center [91, 135] width 8 height 8
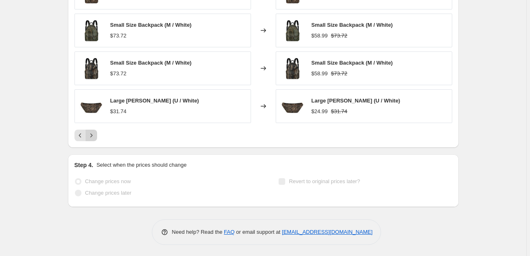
click at [95, 135] on icon "Next" at bounding box center [91, 135] width 8 height 8
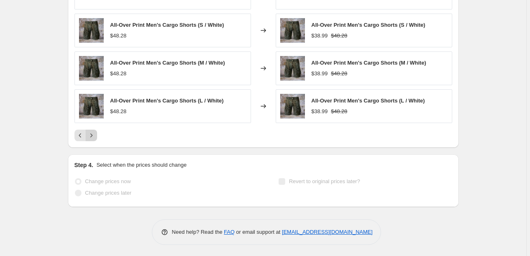
click at [95, 135] on icon "Next" at bounding box center [91, 135] width 8 height 8
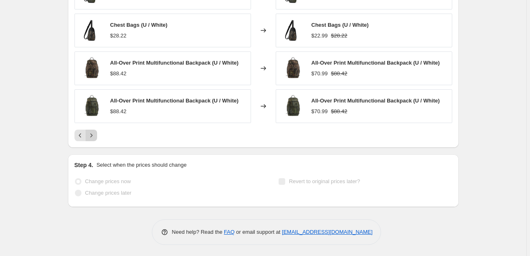
click at [95, 135] on icon "Next" at bounding box center [91, 135] width 8 height 8
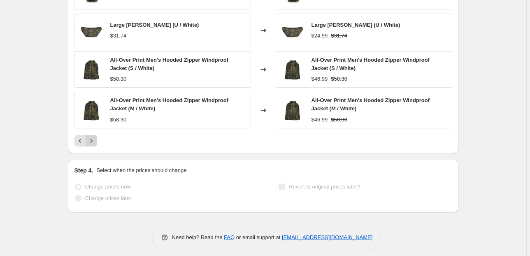
click at [92, 142] on icon "Next" at bounding box center [91, 141] width 8 height 8
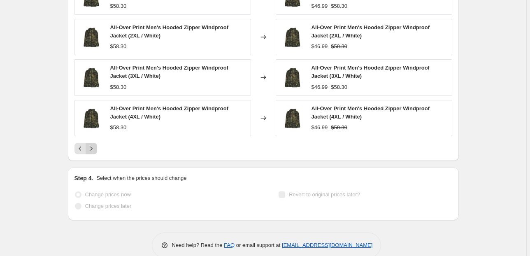
click at [93, 147] on icon "Next" at bounding box center [91, 148] width 8 height 8
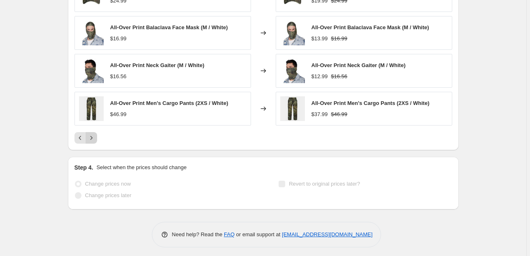
click at [94, 137] on icon "Next" at bounding box center [91, 138] width 8 height 8
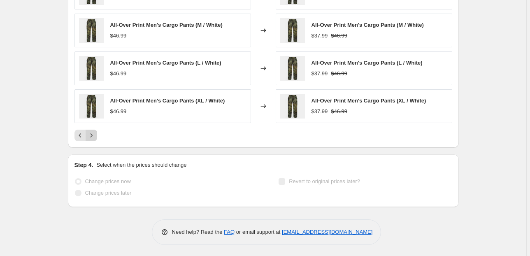
click at [94, 137] on icon "Next" at bounding box center [91, 135] width 8 height 8
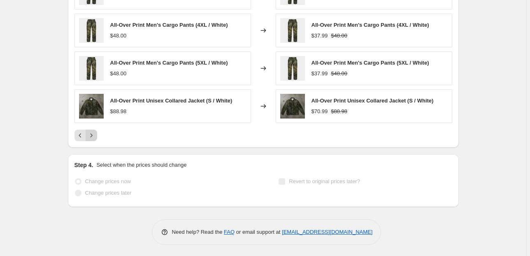
click at [94, 135] on icon "Next" at bounding box center [91, 135] width 8 height 8
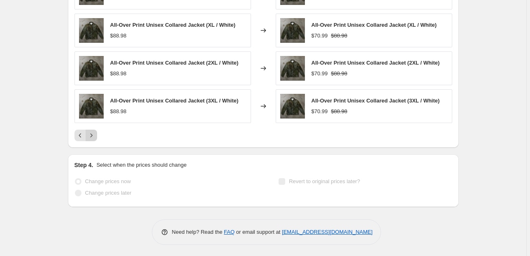
click at [94, 135] on icon "Next" at bounding box center [91, 135] width 8 height 8
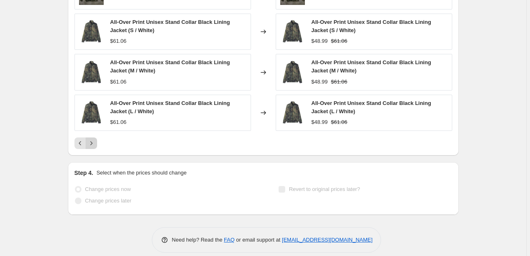
click at [94, 140] on icon "Next" at bounding box center [91, 143] width 8 height 8
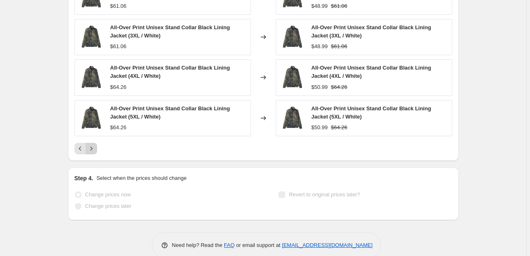
click at [94, 148] on icon "Next" at bounding box center [91, 148] width 8 height 8
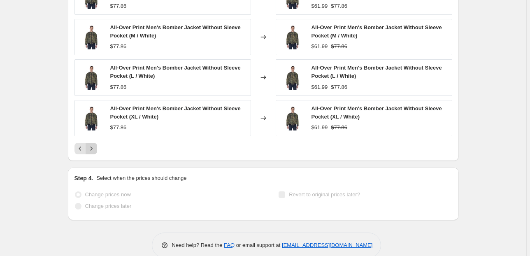
click at [94, 148] on icon "Next" at bounding box center [91, 148] width 8 height 8
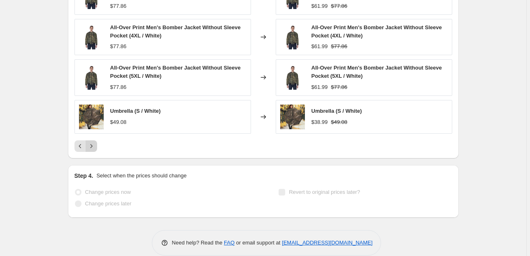
click at [94, 148] on icon "Next" at bounding box center [91, 146] width 8 height 8
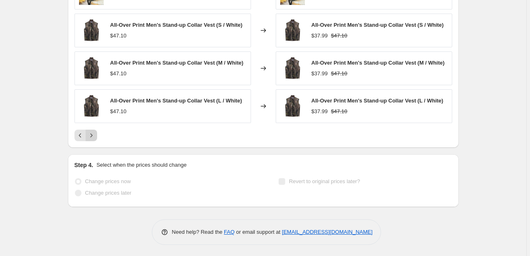
click at [92, 133] on icon "Next" at bounding box center [91, 135] width 8 height 8
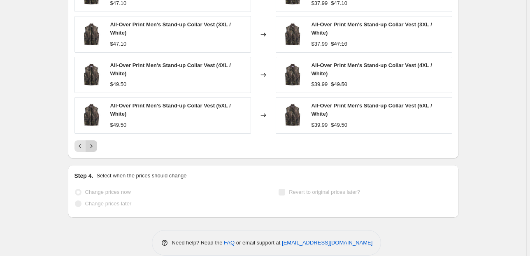
click at [94, 146] on icon "Next" at bounding box center [91, 146] width 8 height 8
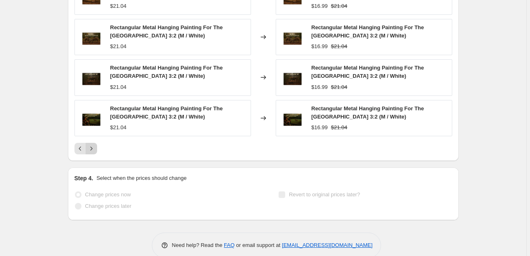
click at [93, 146] on icon "Next" at bounding box center [91, 148] width 8 height 8
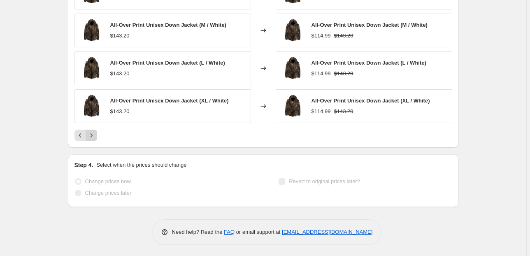
click at [91, 135] on icon "Next" at bounding box center [91, 135] width 8 height 8
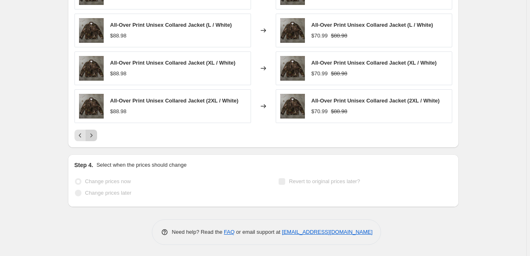
click at [93, 133] on icon "Next" at bounding box center [91, 135] width 8 height 8
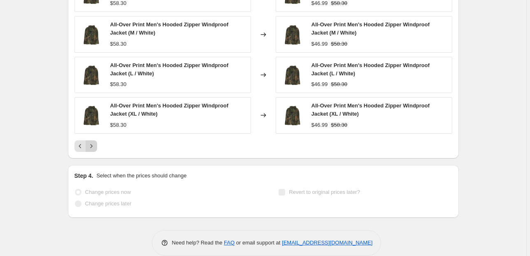
click at [91, 145] on icon "Next" at bounding box center [91, 146] width 8 height 8
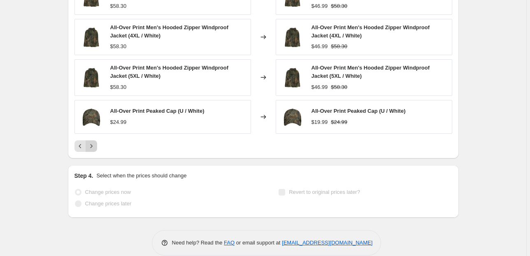
click at [91, 145] on icon "Next" at bounding box center [91, 146] width 8 height 8
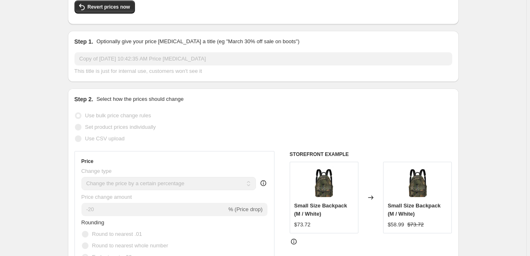
scroll to position [0, 0]
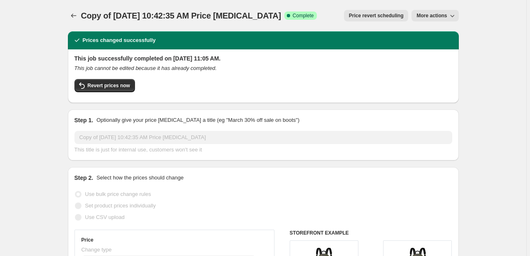
click at [438, 14] on span "More actions" at bounding box center [431, 15] width 30 height 7
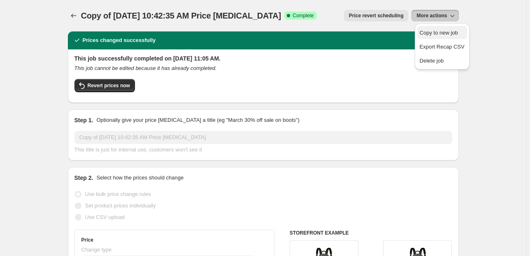
click at [425, 30] on span "Copy to new job" at bounding box center [439, 33] width 38 height 6
select select "percentage"
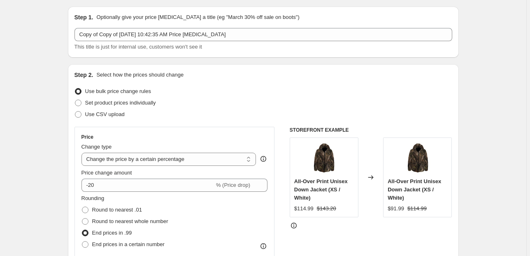
scroll to position [66, 0]
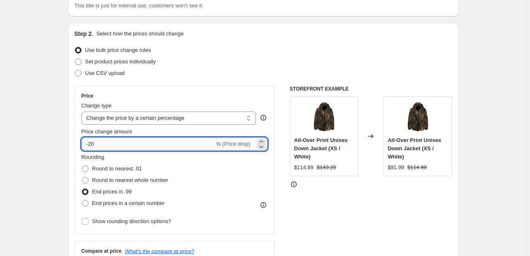
click at [100, 146] on input "-20" at bounding box center [147, 143] width 133 height 13
click at [262, 140] on icon at bounding box center [261, 141] width 8 height 8
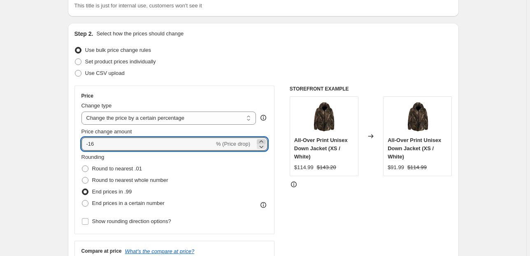
click at [262, 140] on icon at bounding box center [261, 141] width 8 height 8
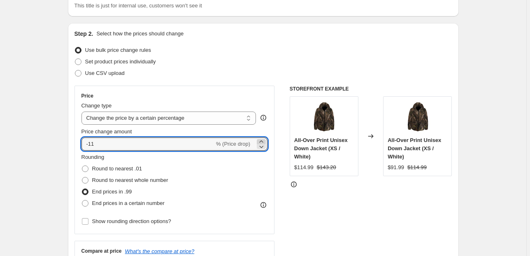
click at [262, 140] on icon at bounding box center [261, 141] width 8 height 8
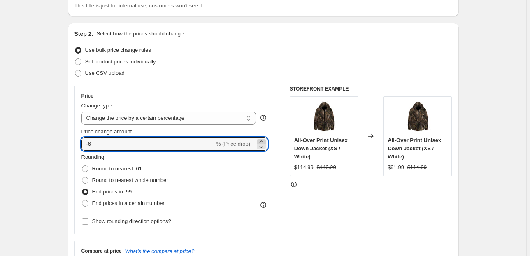
click at [262, 140] on icon at bounding box center [261, 141] width 8 height 8
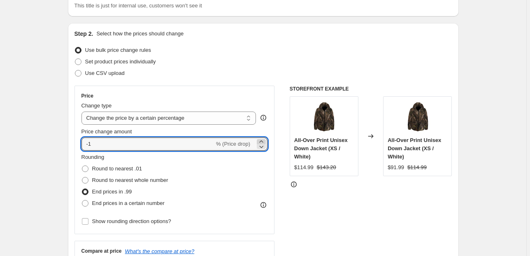
click at [262, 140] on icon at bounding box center [261, 141] width 8 height 8
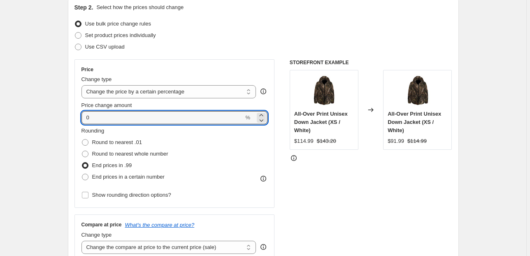
scroll to position [72, 0]
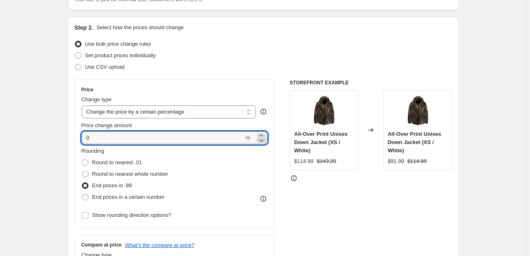
click at [264, 140] on icon at bounding box center [262, 140] width 4 height 2
click at [264, 134] on icon at bounding box center [261, 135] width 8 height 8
click at [380, 184] on div "STOREFRONT EXAMPLE All-Over Print Unisex Down Jacket (XS / White) $114.99 $143.…" at bounding box center [371, 180] width 163 height 202
click at [263, 141] on icon at bounding box center [262, 140] width 4 height 2
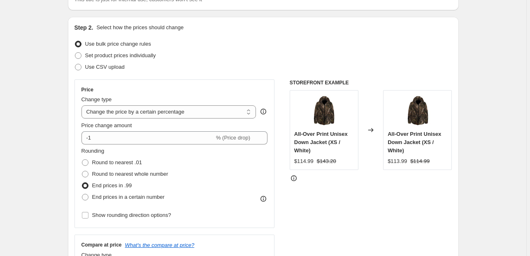
click at [386, 193] on div "STOREFRONT EXAMPLE All-Over Print Unisex Down Jacket (XS / White) $114.99 $143.…" at bounding box center [371, 180] width 163 height 202
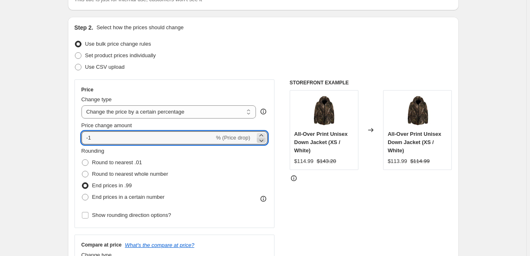
click at [265, 138] on icon at bounding box center [261, 140] width 8 height 8
click at [377, 186] on div "STOREFRONT EXAMPLE All-Over Print Unisex Down Jacket (XS / White) $114.99 $143.…" at bounding box center [371, 180] width 163 height 202
click at [262, 139] on icon at bounding box center [261, 140] width 8 height 8
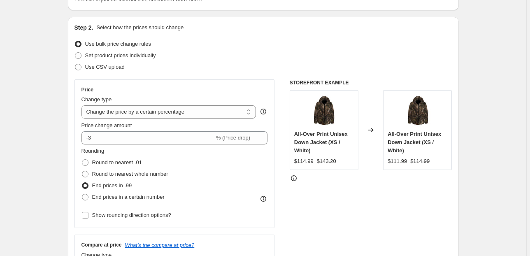
click at [378, 190] on div "STOREFRONT EXAMPLE All-Over Print Unisex Down Jacket (XS / White) $114.99 $143.…" at bounding box center [371, 180] width 163 height 202
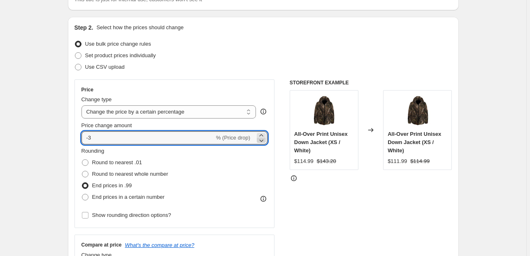
click at [262, 139] on icon at bounding box center [262, 140] width 4 height 2
click at [390, 197] on div "STOREFRONT EXAMPLE All-Over Print Unisex Down Jacket (XS / White) $114.99 $143.…" at bounding box center [371, 180] width 163 height 202
click at [263, 140] on icon at bounding box center [262, 140] width 4 height 2
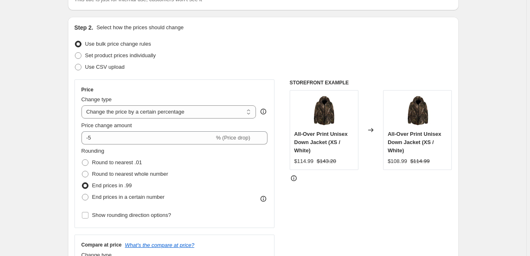
click at [393, 198] on div "STOREFRONT EXAMPLE All-Over Print Unisex Down Jacket (XS / White) $114.99 $143.…" at bounding box center [371, 180] width 163 height 202
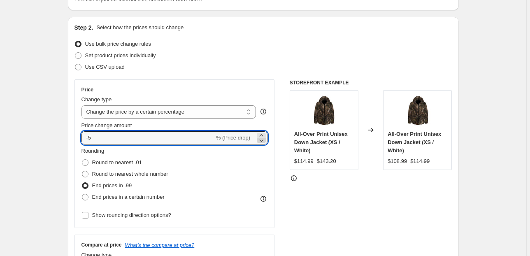
click at [263, 141] on icon at bounding box center [262, 140] width 4 height 2
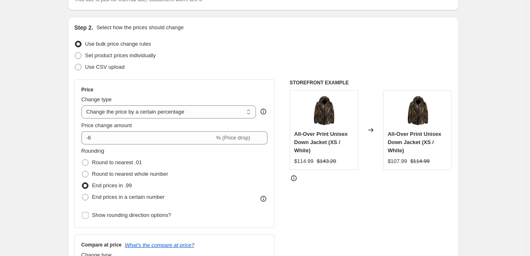
click at [392, 191] on div "STOREFRONT EXAMPLE All-Over Print Unisex Down Jacket (XS / White) $114.99 $143.…" at bounding box center [371, 180] width 163 height 202
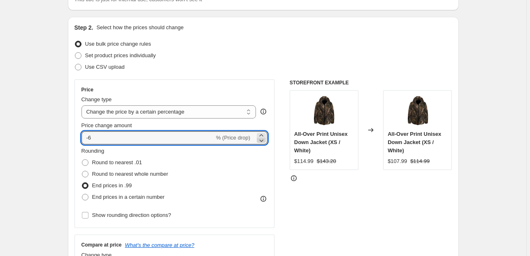
click at [263, 139] on icon at bounding box center [261, 140] width 8 height 8
click at [377, 193] on div "STOREFRONT EXAMPLE All-Over Print Unisex Down Jacket (XS / White) $114.99 $143.…" at bounding box center [371, 180] width 163 height 202
click at [263, 139] on icon at bounding box center [261, 140] width 8 height 8
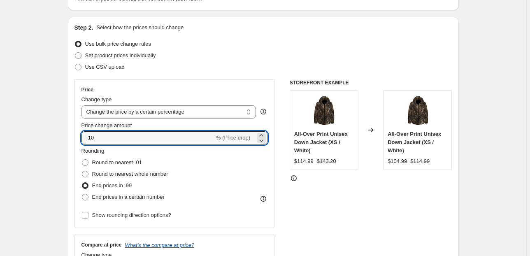
click at [392, 195] on div "STOREFRONT EXAMPLE All-Over Print Unisex Down Jacket (XS / White) $114.99 $143.…" at bounding box center [371, 180] width 163 height 202
click at [259, 139] on icon at bounding box center [261, 140] width 8 height 8
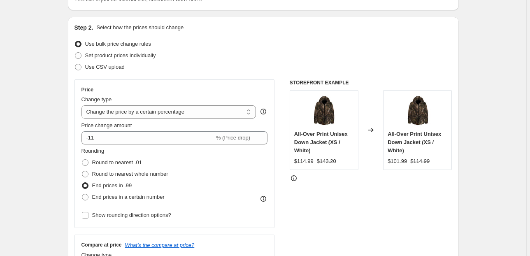
click at [388, 196] on div "STOREFRONT EXAMPLE All-Over Print Unisex Down Jacket (XS / White) $114.99 $143.…" at bounding box center [371, 180] width 163 height 202
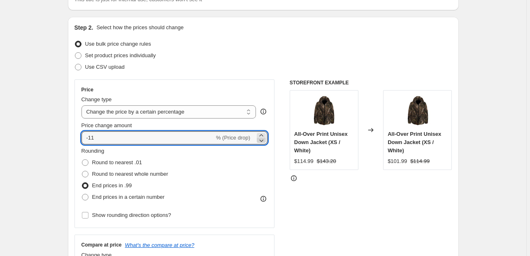
click at [265, 142] on icon at bounding box center [261, 140] width 8 height 8
type input "-12"
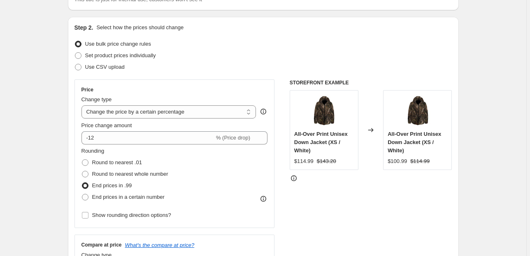
click at [375, 194] on div "STOREFRONT EXAMPLE All-Over Print Unisex Down Jacket (XS / White) $114.99 $143.…" at bounding box center [371, 180] width 163 height 202
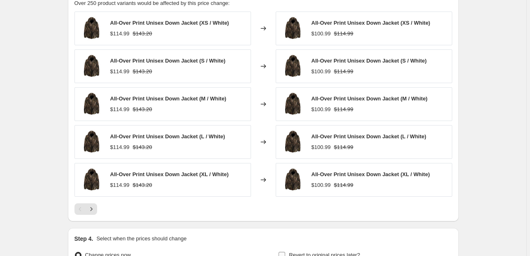
scroll to position [533, 0]
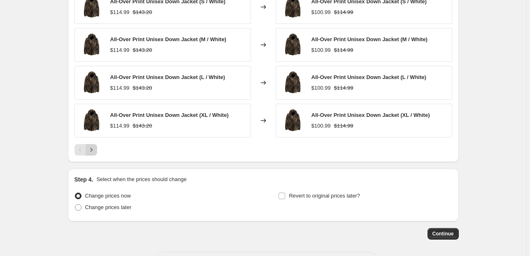
click at [93, 147] on icon "Next" at bounding box center [91, 150] width 8 height 8
click at [95, 152] on icon "Next" at bounding box center [91, 150] width 8 height 8
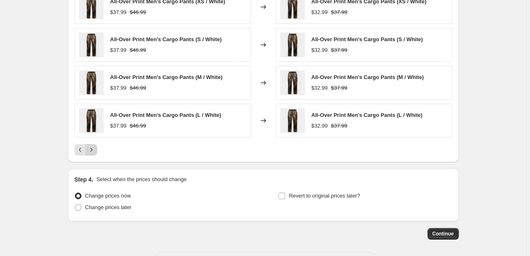
click at [95, 152] on icon "Next" at bounding box center [91, 150] width 8 height 8
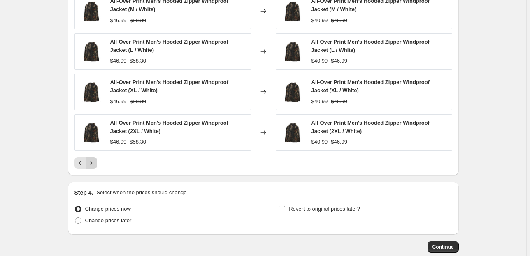
click at [95, 152] on div "All-Over Print Men's Hooded Zipper Windproof Jacket (S / White) $46.99 $58.30 C…" at bounding box center [263, 60] width 378 height 216
click at [95, 165] on icon "Next" at bounding box center [91, 163] width 8 height 8
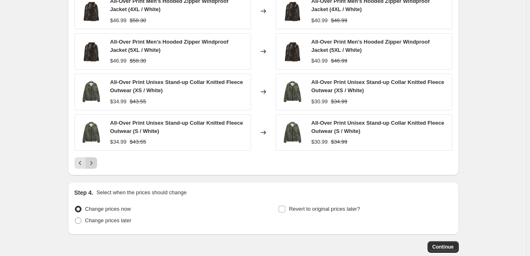
click at [93, 162] on icon "Next" at bounding box center [91, 163] width 8 height 8
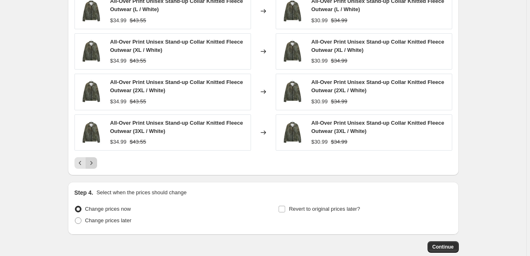
click at [93, 162] on icon "Next" at bounding box center [91, 163] width 8 height 8
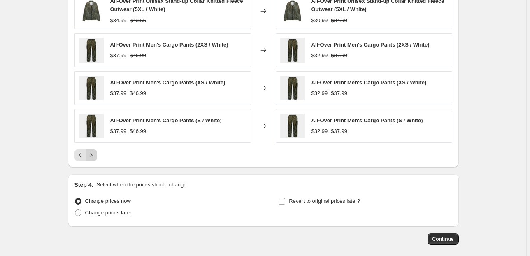
click at [95, 157] on icon "Next" at bounding box center [91, 155] width 8 height 8
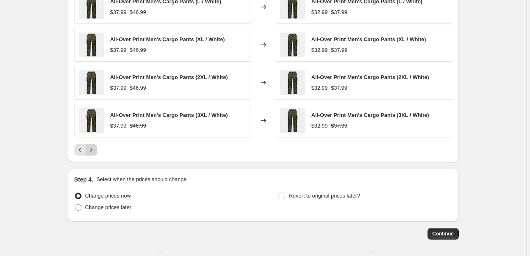
click at [94, 147] on icon "Next" at bounding box center [91, 150] width 8 height 8
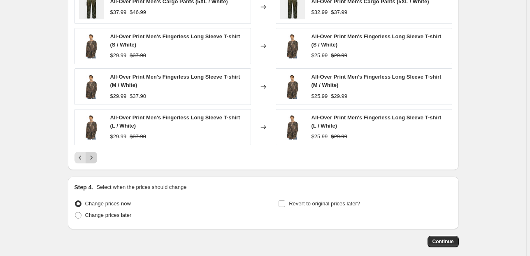
click at [93, 156] on icon "Next" at bounding box center [91, 157] width 8 height 8
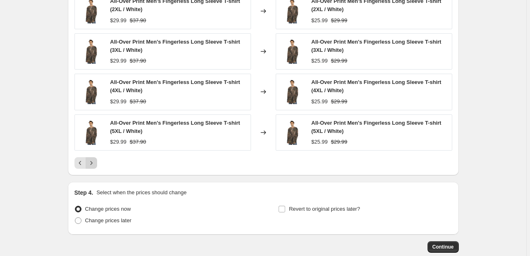
click at [94, 160] on icon "Next" at bounding box center [91, 163] width 8 height 8
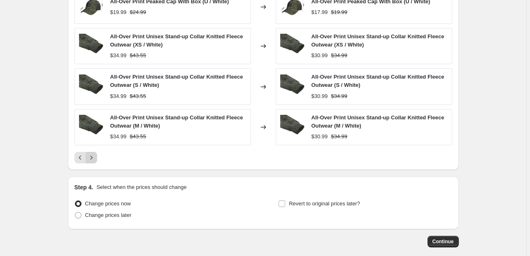
click at [94, 160] on icon "Next" at bounding box center [91, 157] width 8 height 8
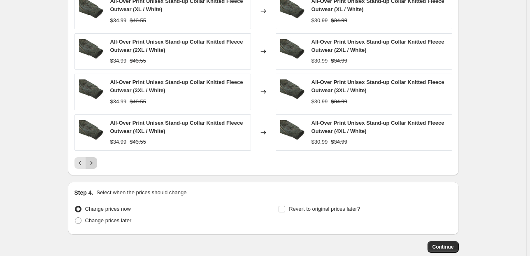
click at [94, 160] on icon "Next" at bounding box center [91, 163] width 8 height 8
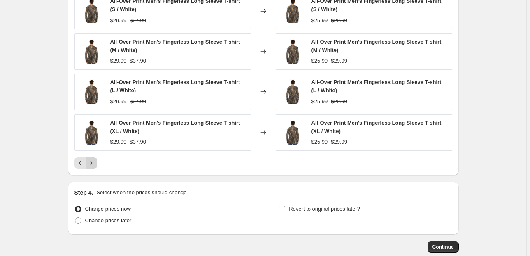
click at [94, 160] on icon "Next" at bounding box center [91, 163] width 8 height 8
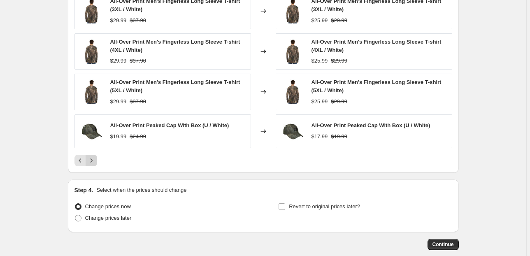
click at [94, 160] on icon "Next" at bounding box center [91, 160] width 8 height 8
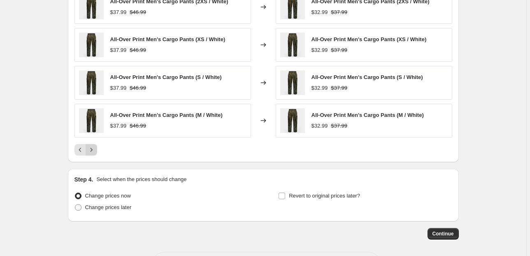
click at [93, 148] on icon "Next" at bounding box center [91, 150] width 8 height 8
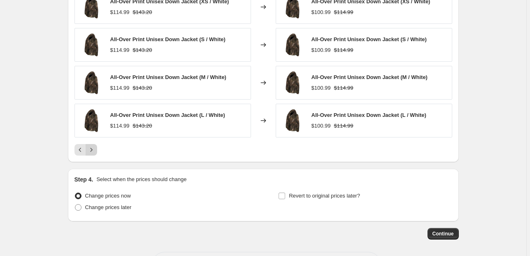
click at [93, 148] on icon "Next" at bounding box center [91, 150] width 8 height 8
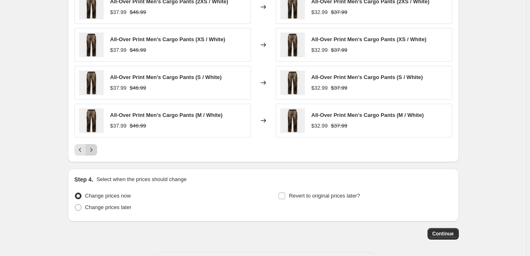
click at [93, 148] on icon "Next" at bounding box center [91, 150] width 8 height 8
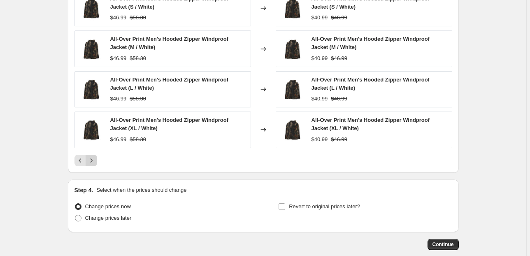
click at [94, 159] on icon "Next" at bounding box center [91, 160] width 8 height 8
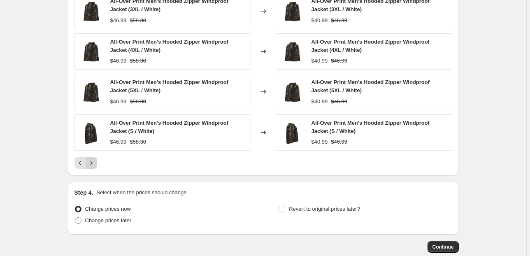
click at [92, 159] on icon "Next" at bounding box center [91, 163] width 8 height 8
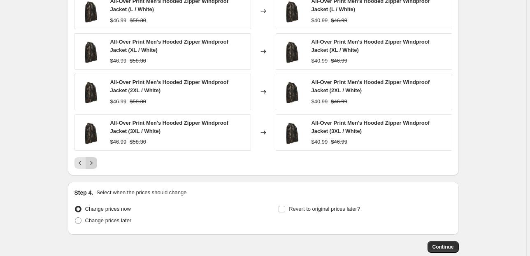
click at [92, 159] on icon "Next" at bounding box center [91, 163] width 8 height 8
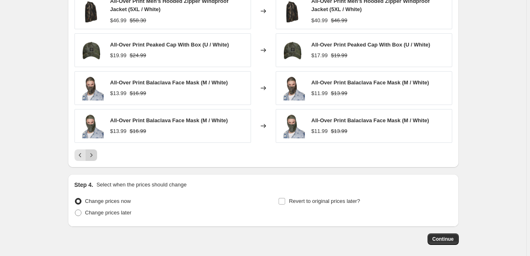
click at [93, 157] on icon "Next" at bounding box center [91, 155] width 8 height 8
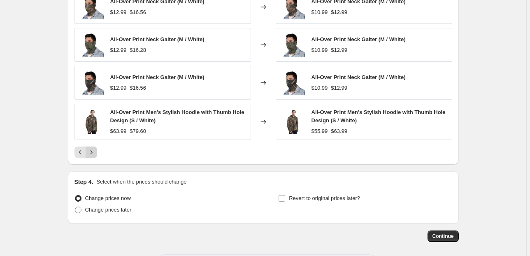
click at [95, 153] on icon "Next" at bounding box center [91, 152] width 8 height 8
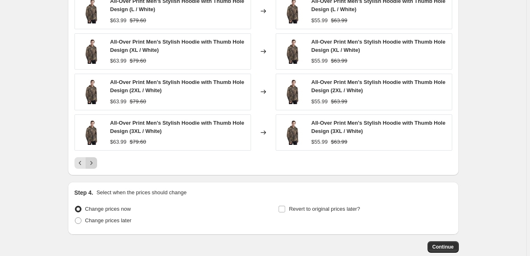
click at [94, 160] on icon "Next" at bounding box center [91, 163] width 8 height 8
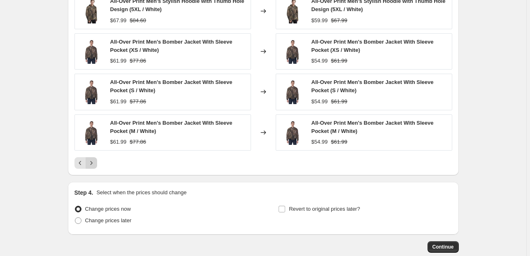
click at [94, 161] on icon "Next" at bounding box center [91, 163] width 8 height 8
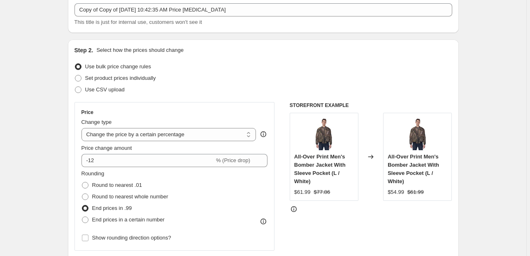
scroll to position [66, 0]
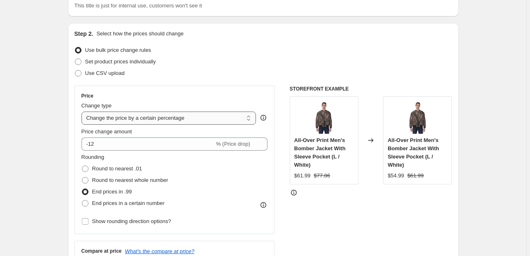
click at [250, 119] on select "Change the price to a certain amount Change the price by a certain amount Chang…" at bounding box center [168, 118] width 175 height 13
select select "ecap"
click at [83, 112] on select "Change the price to a certain amount Change the price by a certain amount Chang…" at bounding box center [168, 118] width 175 height 13
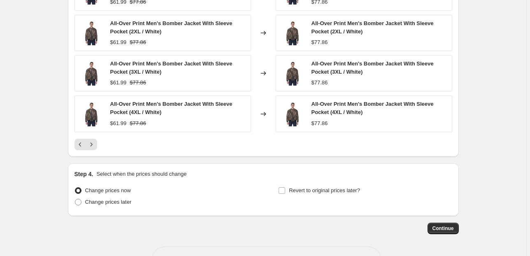
scroll to position [488, 0]
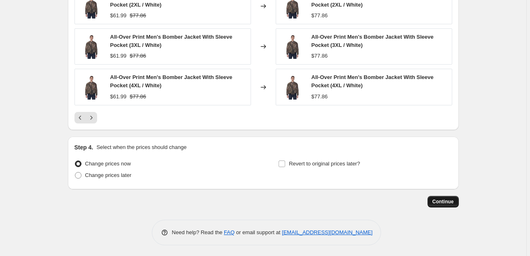
click at [441, 200] on span "Continue" at bounding box center [442, 201] width 21 height 7
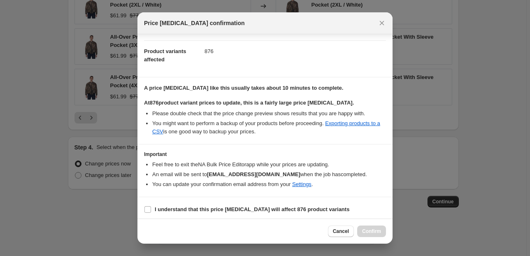
scroll to position [84, 0]
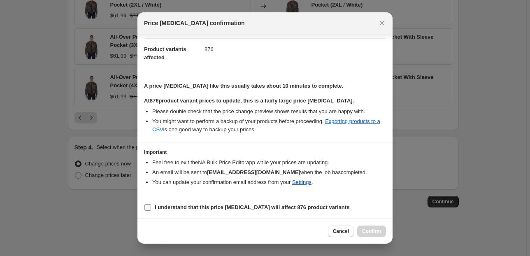
click at [148, 206] on input "I understand that this price [MEDICAL_DATA] will affect 876 product variants" at bounding box center [147, 207] width 7 height 7
checkbox input "true"
click at [379, 232] on span "Confirm" at bounding box center [371, 231] width 19 height 7
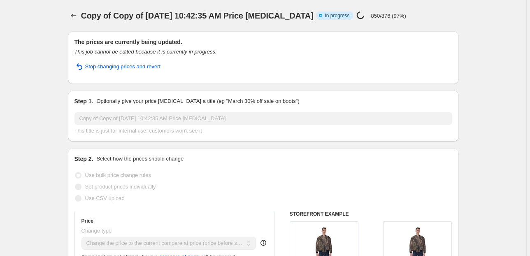
select select "ecap"
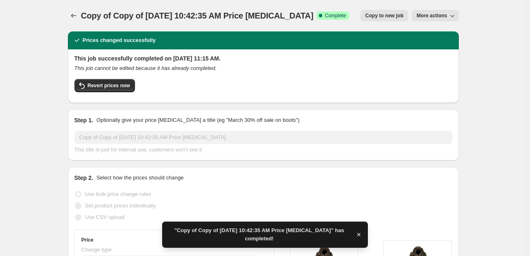
click at [433, 12] on button "More actions" at bounding box center [434, 16] width 47 height 12
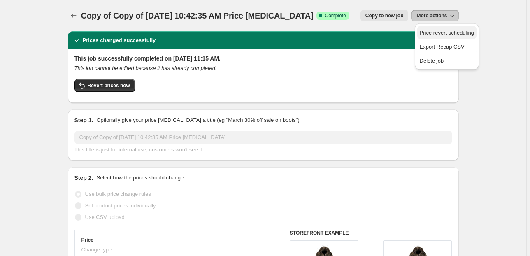
click at [442, 33] on span "Price revert scheduling" at bounding box center [447, 33] width 54 height 6
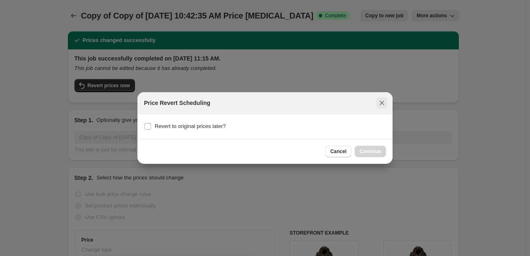
click at [382, 101] on icon "Close" at bounding box center [382, 103] width 8 height 8
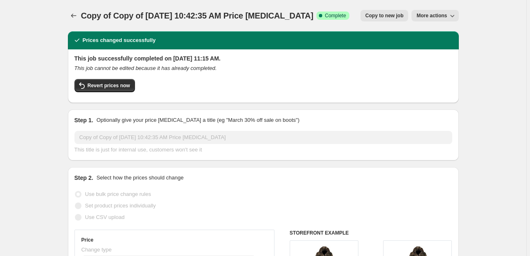
click at [438, 14] on span "More actions" at bounding box center [431, 15] width 30 height 7
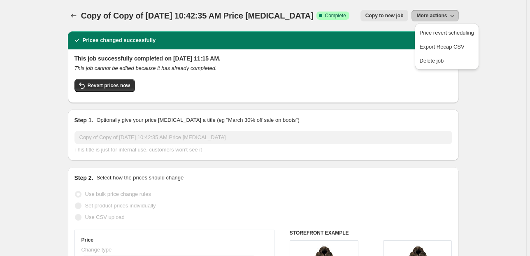
click at [389, 16] on span "Copy to new job" at bounding box center [384, 15] width 38 height 7
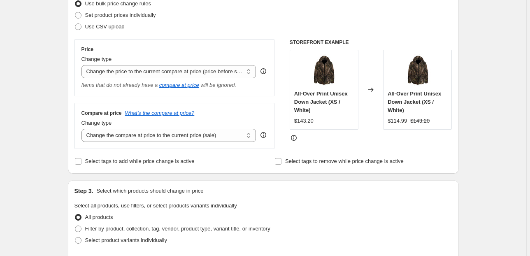
scroll to position [132, 0]
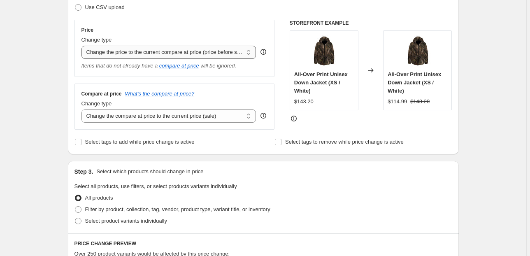
click at [250, 51] on select "Change the price to a certain amount Change the price by a certain amount Chang…" at bounding box center [168, 52] width 175 height 13
select select "percentage"
click at [83, 46] on select "Change the price to a certain amount Change the price by a certain amount Chang…" at bounding box center [168, 52] width 175 height 13
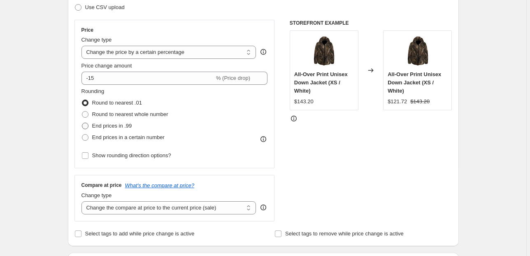
click at [84, 125] on span at bounding box center [85, 126] width 7 height 7
click at [82, 123] on input "End prices in .99" at bounding box center [82, 123] width 0 height 0
radio input "true"
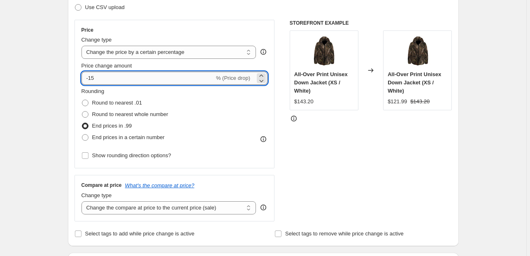
click at [91, 79] on input "-15" at bounding box center [147, 78] width 133 height 13
type input "-3"
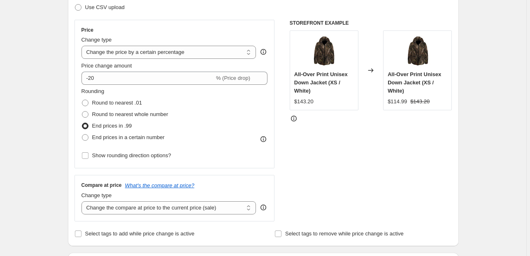
click at [325, 170] on div "STOREFRONT EXAMPLE All-Over Print Unisex Down Jacket (XS / White) $143.20 Chang…" at bounding box center [371, 121] width 163 height 202
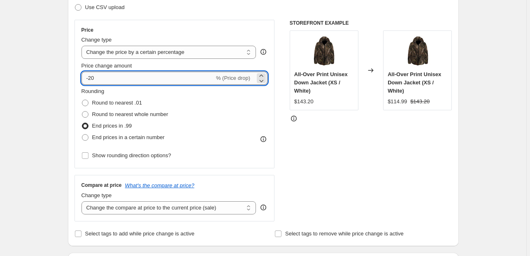
click at [97, 77] on input "-20" at bounding box center [147, 78] width 133 height 13
type input "-2"
click at [318, 145] on div "STOREFRONT EXAMPLE All-Over Print Unisex Down Jacket (XS / White) $143.20 Chang…" at bounding box center [371, 121] width 163 height 202
click at [263, 76] on icon at bounding box center [261, 76] width 8 height 8
click at [262, 81] on icon at bounding box center [262, 81] width 4 height 2
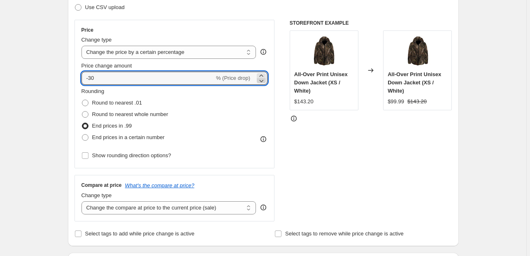
click at [262, 81] on icon at bounding box center [262, 81] width 4 height 2
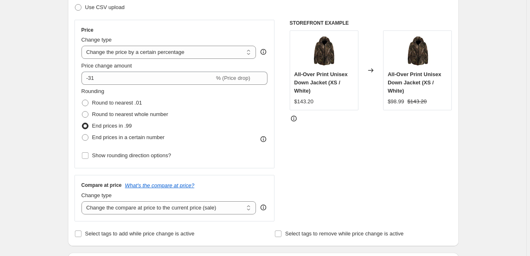
click at [364, 143] on div "STOREFRONT EXAMPLE All-Over Print Unisex Down Jacket (XS / White) $143.20 Chang…" at bounding box center [371, 121] width 163 height 202
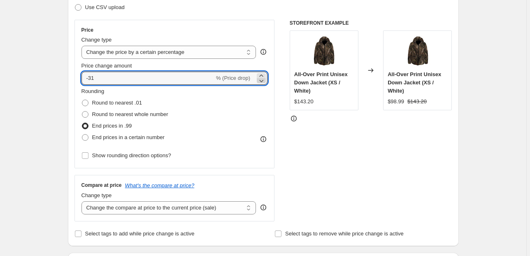
click at [263, 80] on icon at bounding box center [261, 81] width 8 height 8
click at [342, 136] on div "STOREFRONT EXAMPLE All-Over Print Unisex Down Jacket (XS / White) $143.20 Chang…" at bounding box center [371, 121] width 163 height 202
click at [264, 81] on icon at bounding box center [262, 81] width 4 height 2
click at [351, 148] on div "STOREFRONT EXAMPLE All-Over Print Unisex Down Jacket (XS / White) $143.20 Chang…" at bounding box center [371, 121] width 163 height 202
click at [262, 79] on icon at bounding box center [261, 81] width 8 height 8
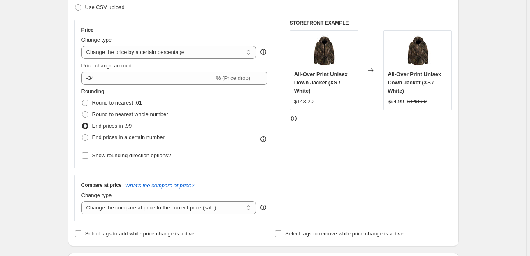
click at [362, 157] on div "STOREFRONT EXAMPLE All-Over Print Unisex Down Jacket (XS / White) $143.20 Chang…" at bounding box center [371, 121] width 163 height 202
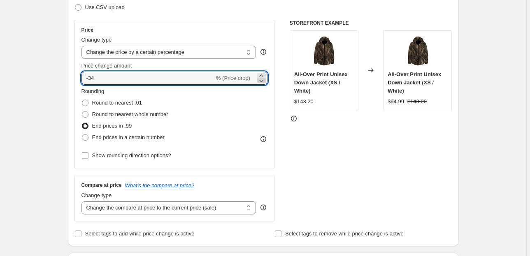
click at [263, 79] on icon at bounding box center [261, 81] width 8 height 8
click at [348, 136] on div "STOREFRONT EXAMPLE All-Over Print Unisex Down Jacket (XS / White) $143.20 Chang…" at bounding box center [371, 121] width 163 height 202
click at [259, 74] on icon at bounding box center [261, 76] width 8 height 8
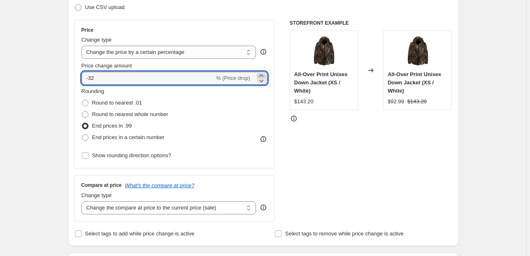
click at [259, 74] on icon at bounding box center [261, 76] width 8 height 8
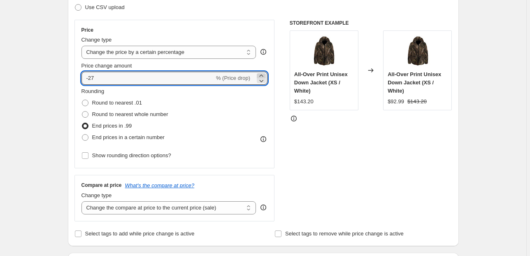
click at [259, 74] on icon at bounding box center [261, 76] width 8 height 8
click at [263, 76] on icon at bounding box center [261, 75] width 4 height 2
click at [323, 155] on div "STOREFRONT EXAMPLE All-Over Print Unisex Down Jacket (XS / White) $143.20 Chang…" at bounding box center [371, 121] width 163 height 202
click at [265, 79] on icon at bounding box center [261, 81] width 8 height 8
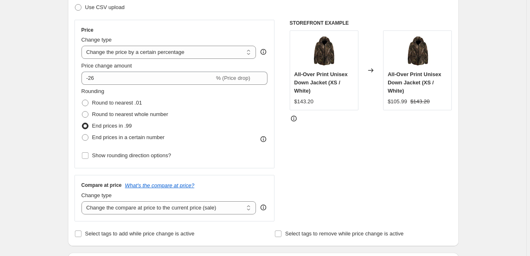
click at [317, 151] on div "STOREFRONT EXAMPLE All-Over Print Unisex Down Jacket (XS / White) $143.20 Chang…" at bounding box center [371, 121] width 163 height 202
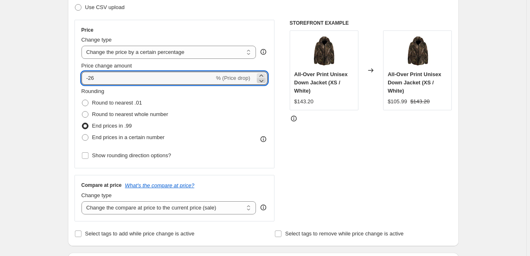
click at [260, 81] on icon at bounding box center [261, 81] width 8 height 8
click at [347, 164] on div "STOREFRONT EXAMPLE All-Over Print Unisex Down Jacket (XS / White) $143.20 Chang…" at bounding box center [371, 121] width 163 height 202
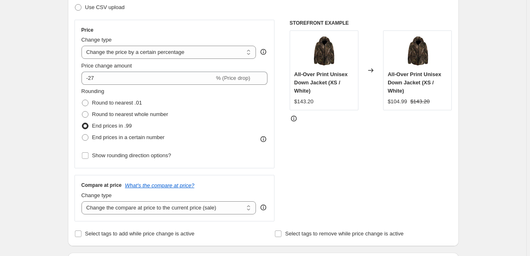
click at [335, 159] on div "STOREFRONT EXAMPLE All-Over Print Unisex Down Jacket (XS / White) $143.20 Chang…" at bounding box center [371, 121] width 163 height 202
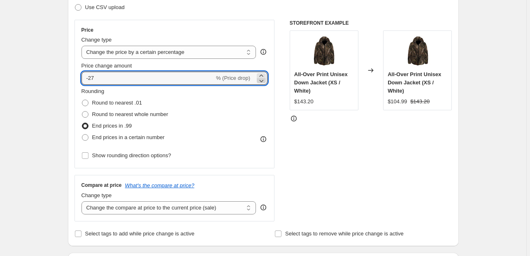
click at [262, 80] on icon at bounding box center [262, 81] width 4 height 2
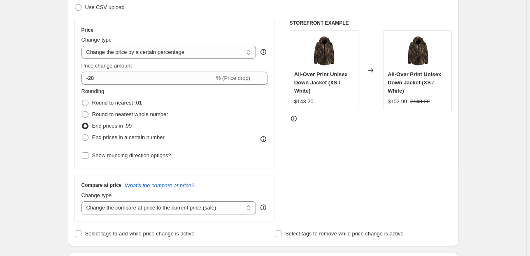
click at [324, 145] on div "STOREFRONT EXAMPLE All-Over Print Unisex Down Jacket (XS / White) $143.20 Chang…" at bounding box center [371, 121] width 163 height 202
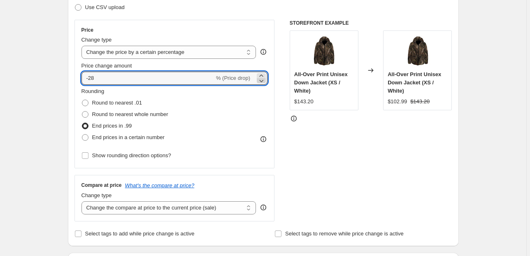
click at [265, 81] on icon at bounding box center [261, 81] width 8 height 8
click at [359, 147] on div "STOREFRONT EXAMPLE All-Over Print Unisex Down Jacket (XS / White) $143.20 Chang…" at bounding box center [371, 121] width 163 height 202
click at [262, 79] on icon at bounding box center [261, 81] width 8 height 8
click at [335, 142] on div "STOREFRONT EXAMPLE All-Over Print Unisex Down Jacket (XS / White) $143.20 Chang…" at bounding box center [371, 121] width 163 height 202
click at [263, 74] on icon at bounding box center [261, 76] width 8 height 8
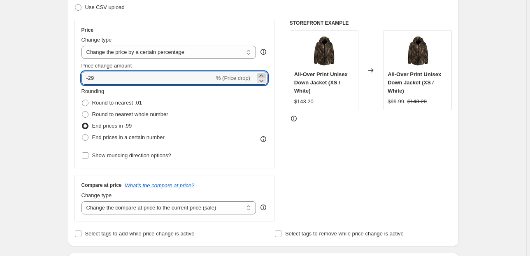
click at [263, 74] on icon at bounding box center [261, 76] width 8 height 8
type input "-25"
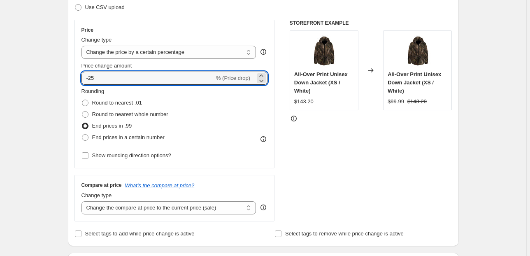
click at [361, 149] on div "STOREFRONT EXAMPLE All-Over Print Unisex Down Jacket (XS / White) $143.20 Chang…" at bounding box center [371, 121] width 163 height 202
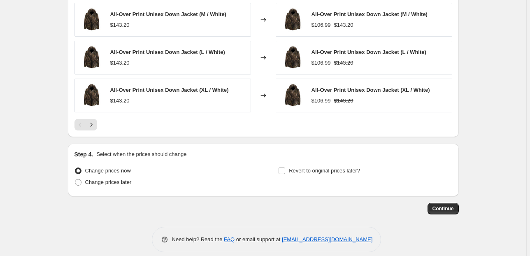
scroll to position [560, 0]
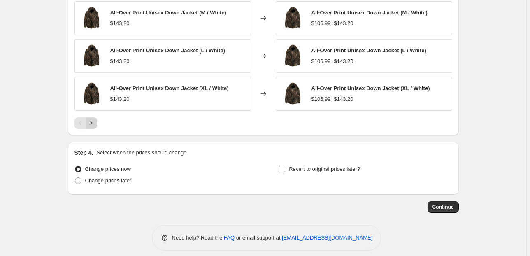
click at [90, 121] on icon "Next" at bounding box center [91, 123] width 8 height 8
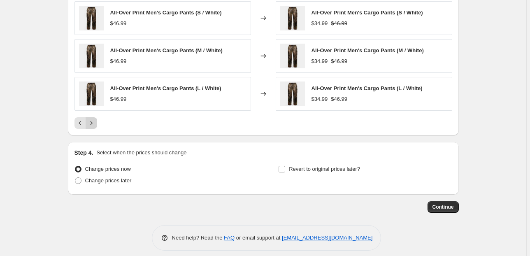
click at [90, 121] on icon "Next" at bounding box center [91, 123] width 8 height 8
click at [92, 122] on icon "Next" at bounding box center [91, 123] width 2 height 4
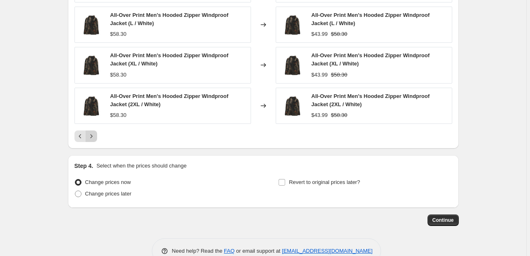
click at [95, 137] on icon "Next" at bounding box center [91, 136] width 8 height 8
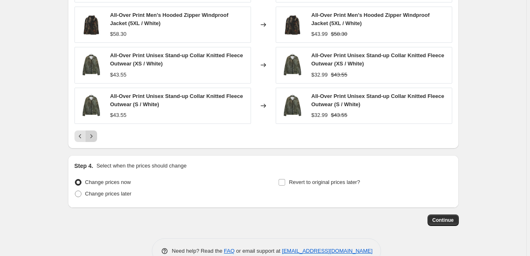
click at [95, 137] on icon "Next" at bounding box center [91, 136] width 8 height 8
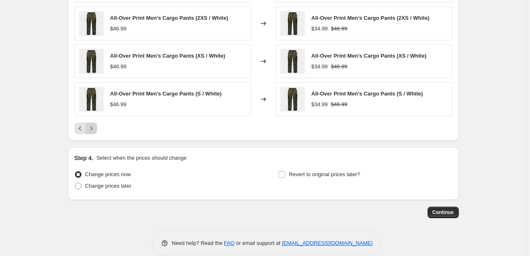
click at [95, 137] on div "PRICE CHANGE PREVIEW Over 250 product variants would be affected by this price …" at bounding box center [263, 19] width 391 height 244
click at [451, 209] on span "Continue" at bounding box center [442, 212] width 21 height 7
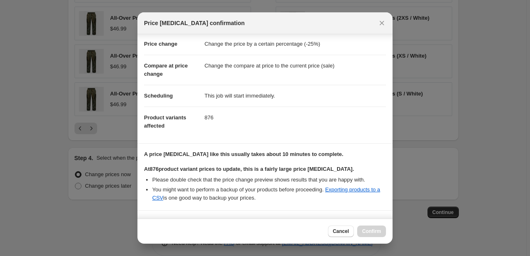
scroll to position [84, 0]
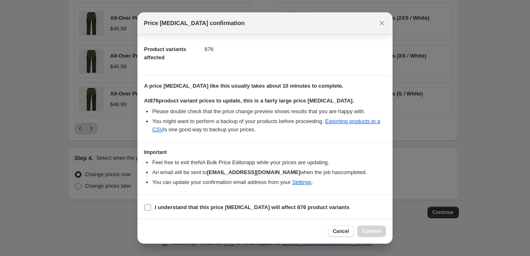
click at [147, 207] on input "I understand that this price [MEDICAL_DATA] will affect 876 product variants" at bounding box center [147, 207] width 7 height 7
checkbox input "true"
click at [379, 231] on span "Confirm" at bounding box center [371, 231] width 19 height 7
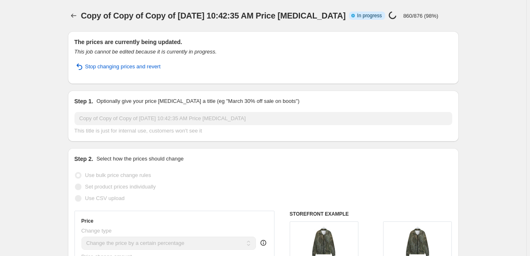
select select "percentage"
